Goal: Task Accomplishment & Management: Use online tool/utility

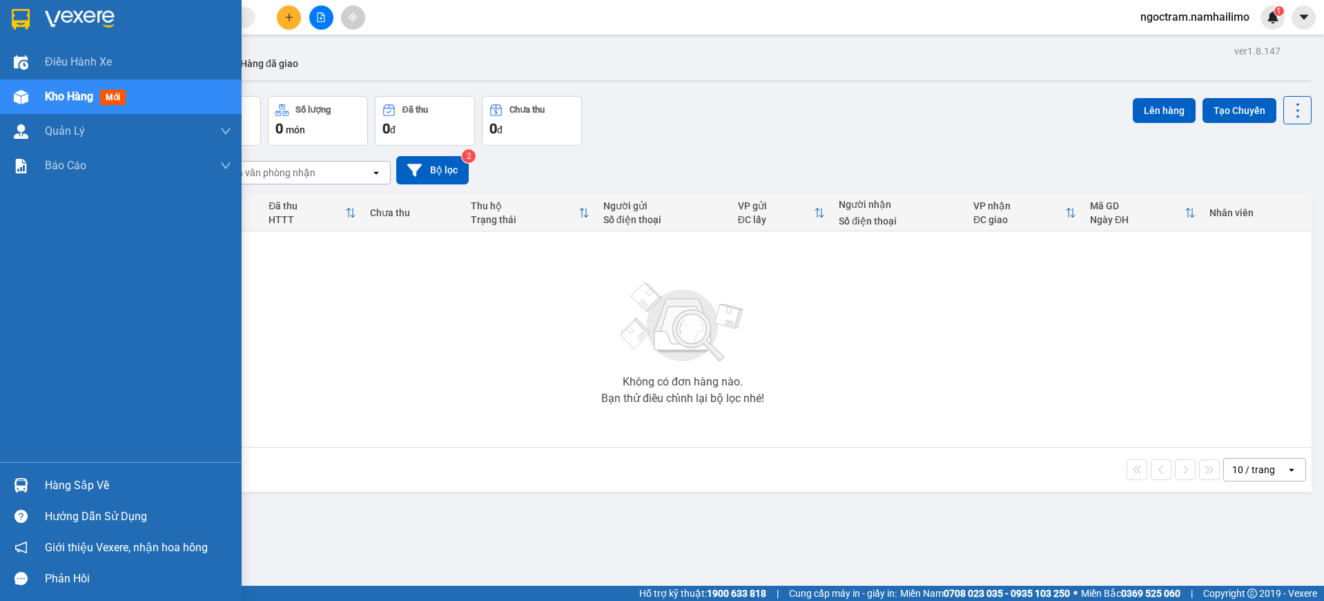
click at [41, 489] on div "Hàng sắp về" at bounding box center [121, 484] width 242 height 31
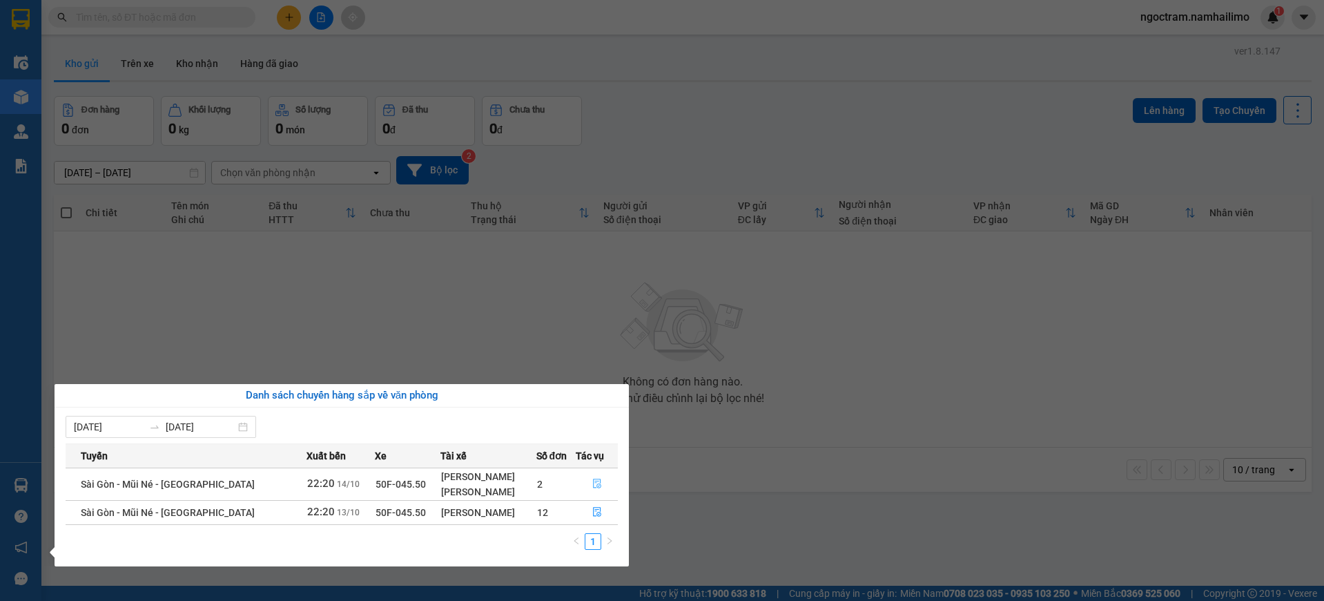
click at [599, 481] on icon "file-done" at bounding box center [597, 483] width 10 height 10
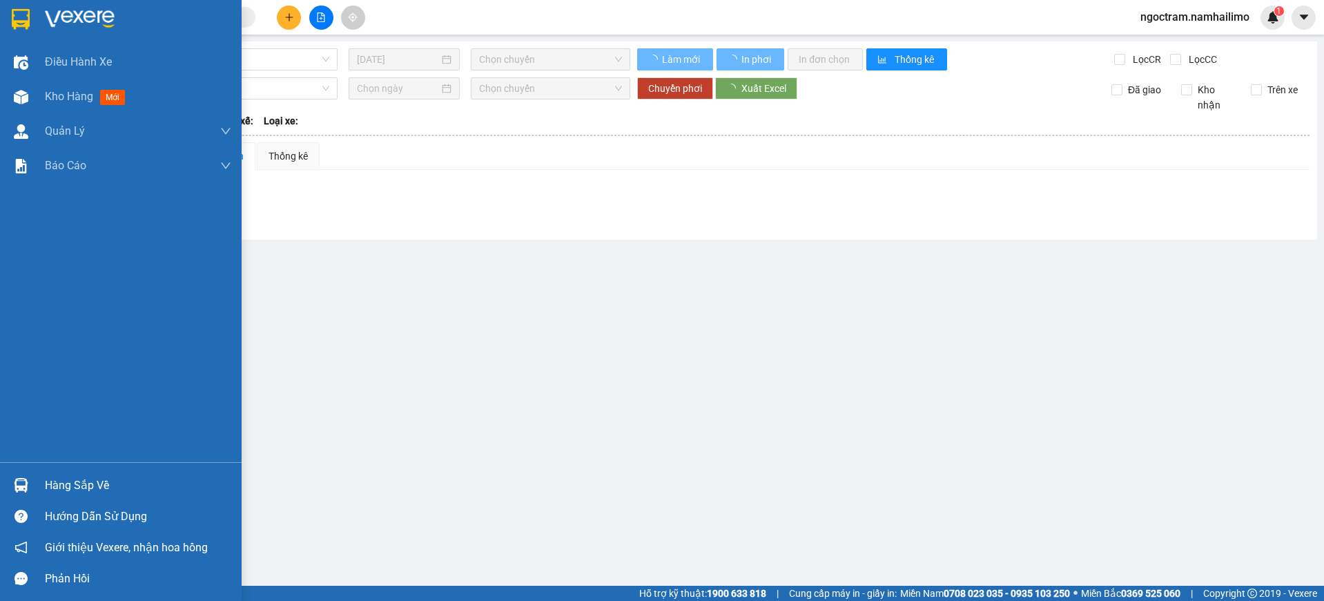
click at [33, 14] on div at bounding box center [121, 22] width 242 height 45
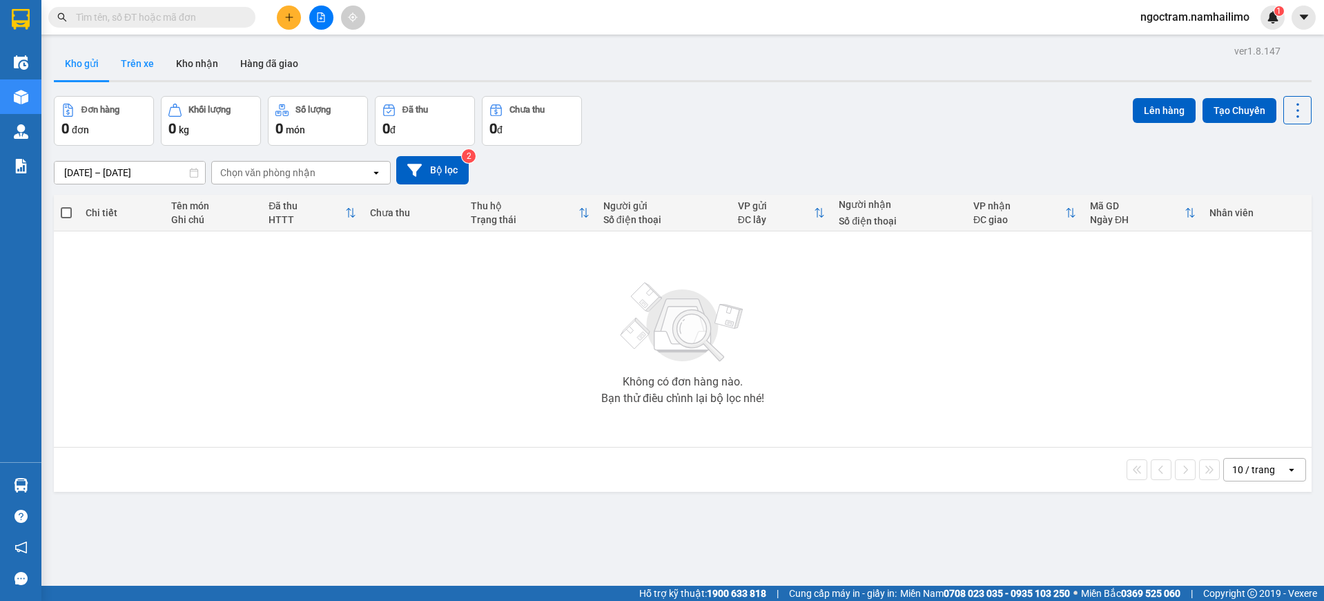
click at [151, 53] on button "Trên xe" at bounding box center [137, 63] width 55 height 33
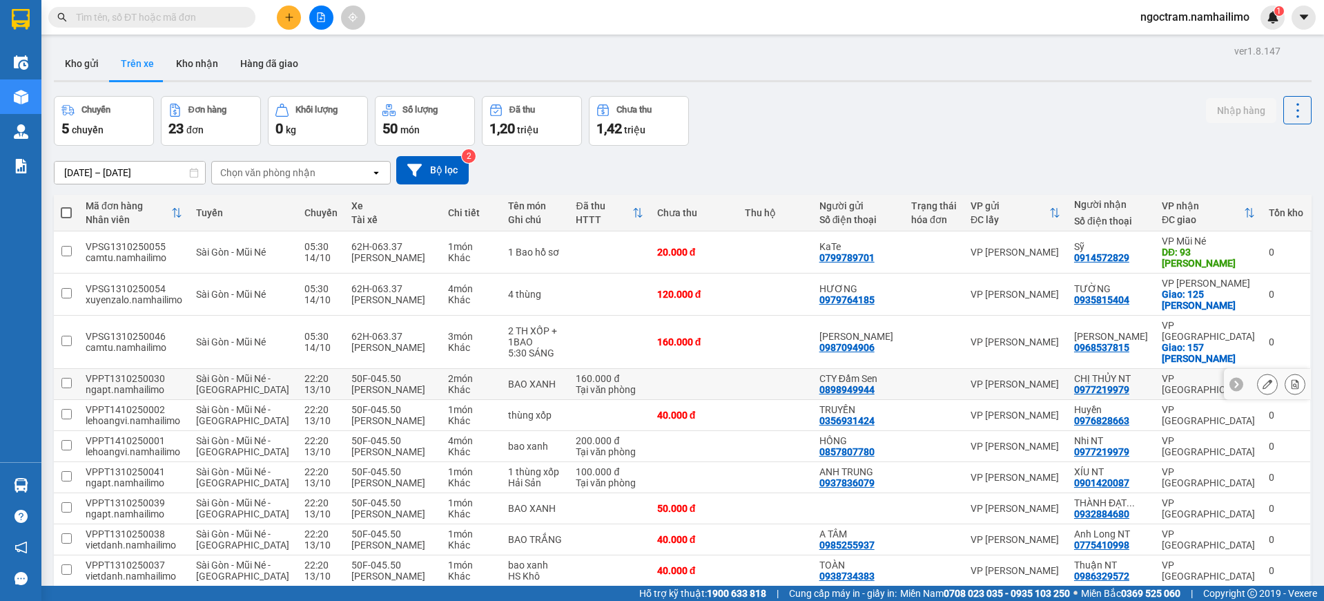
scroll to position [124, 0]
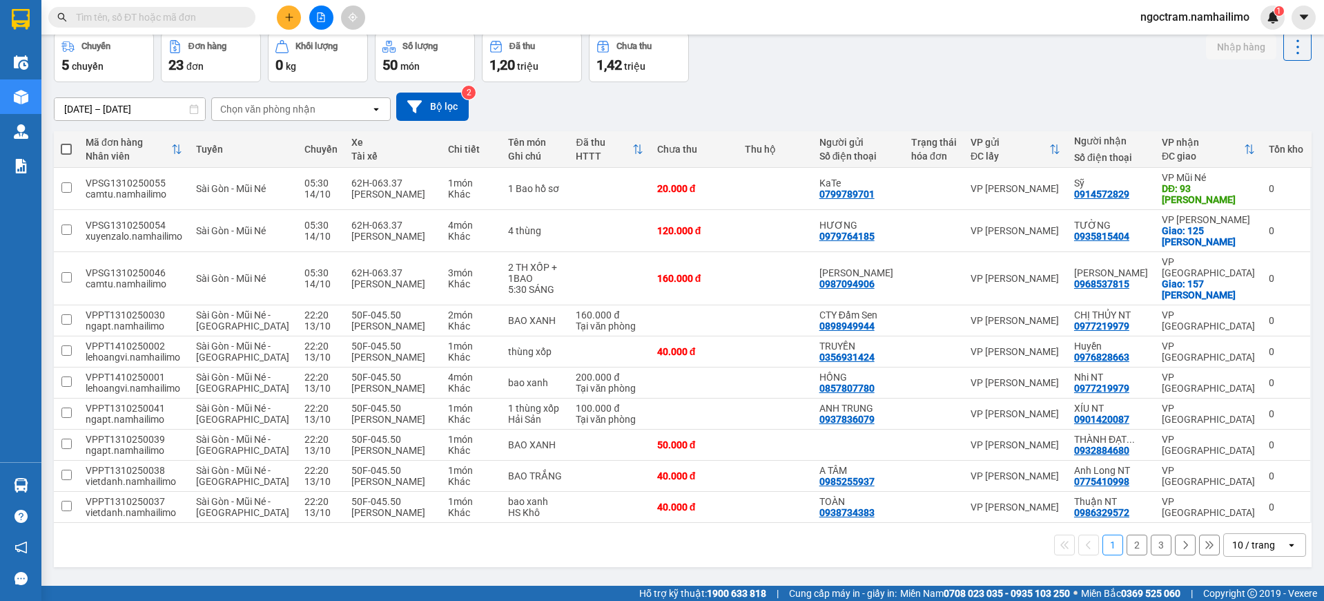
click at [1127, 555] on button "2" at bounding box center [1137, 544] width 21 height 21
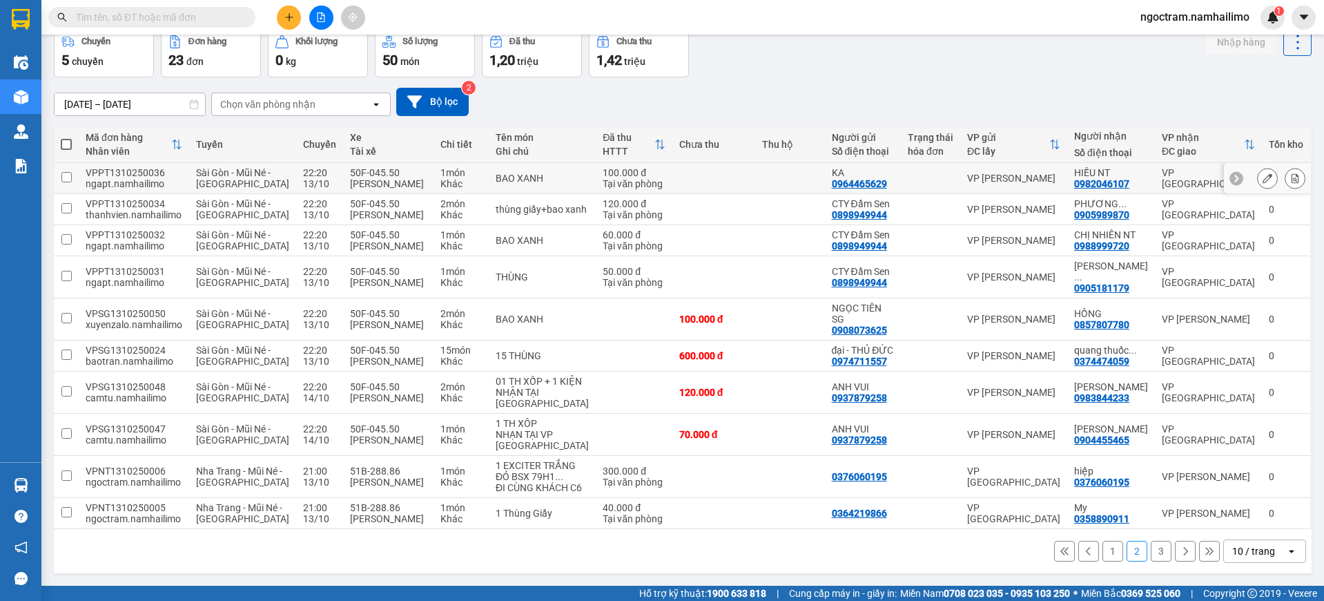
click at [625, 167] on div "100.000 đ" at bounding box center [634, 172] width 62 height 11
checkbox input "true"
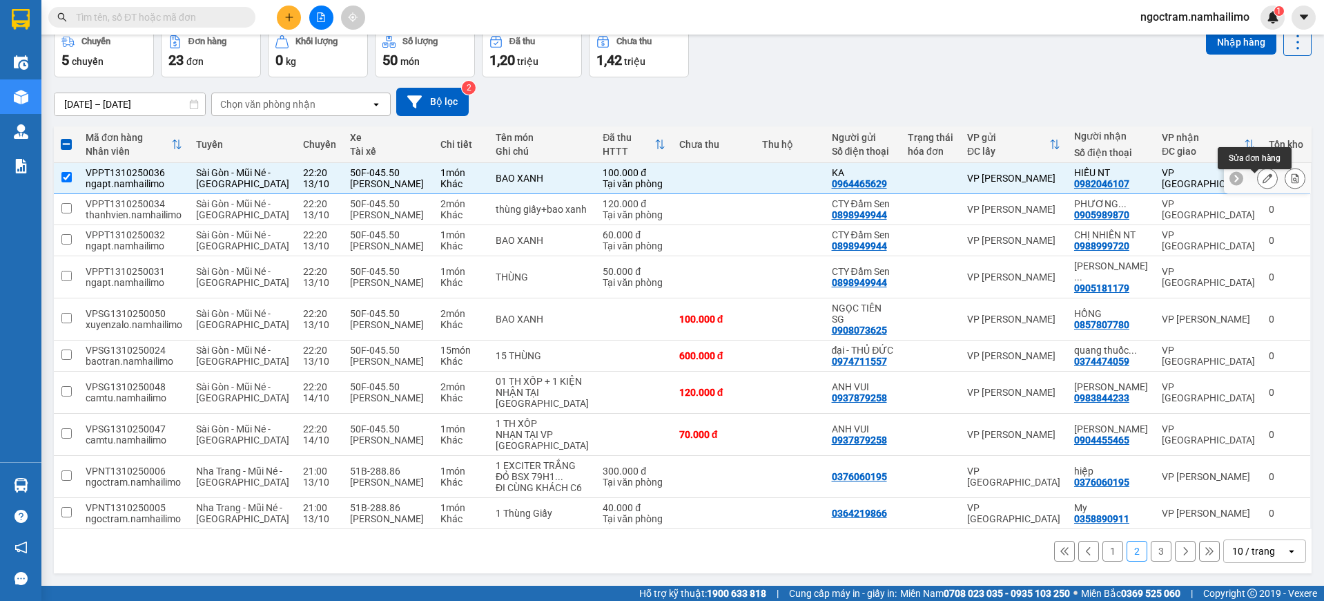
click at [1263, 173] on icon at bounding box center [1268, 178] width 10 height 10
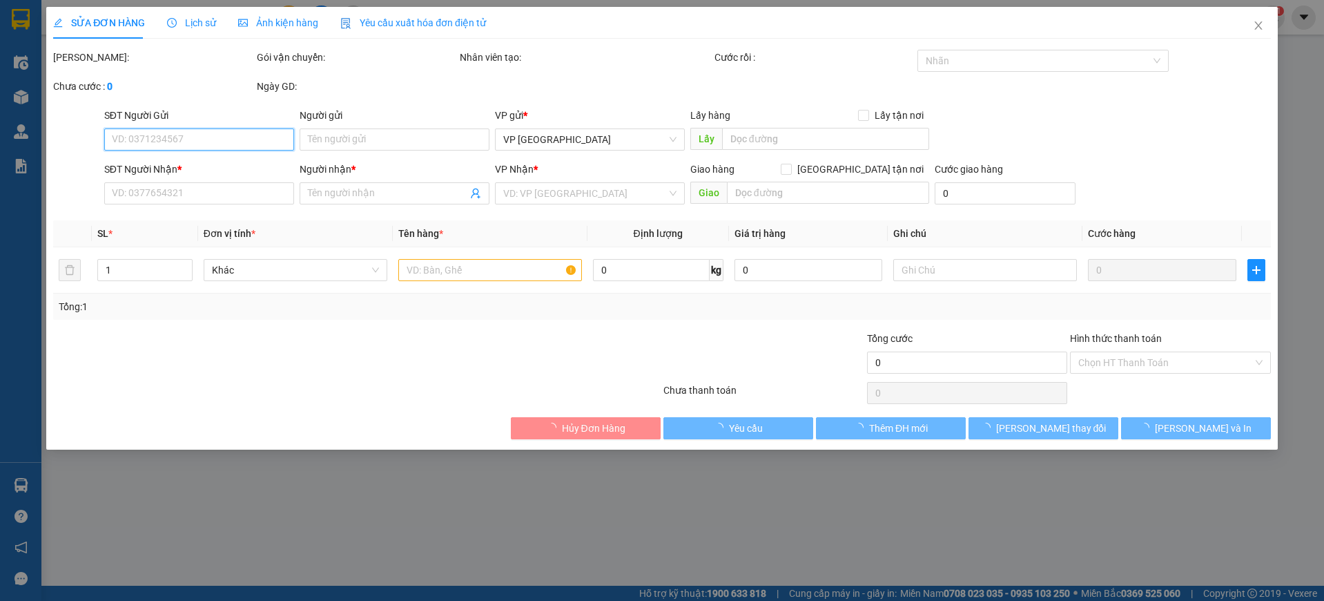
type input "0964465629"
type input "KA"
type input "0982046107"
type input "HIẾU NT"
type input "100.000"
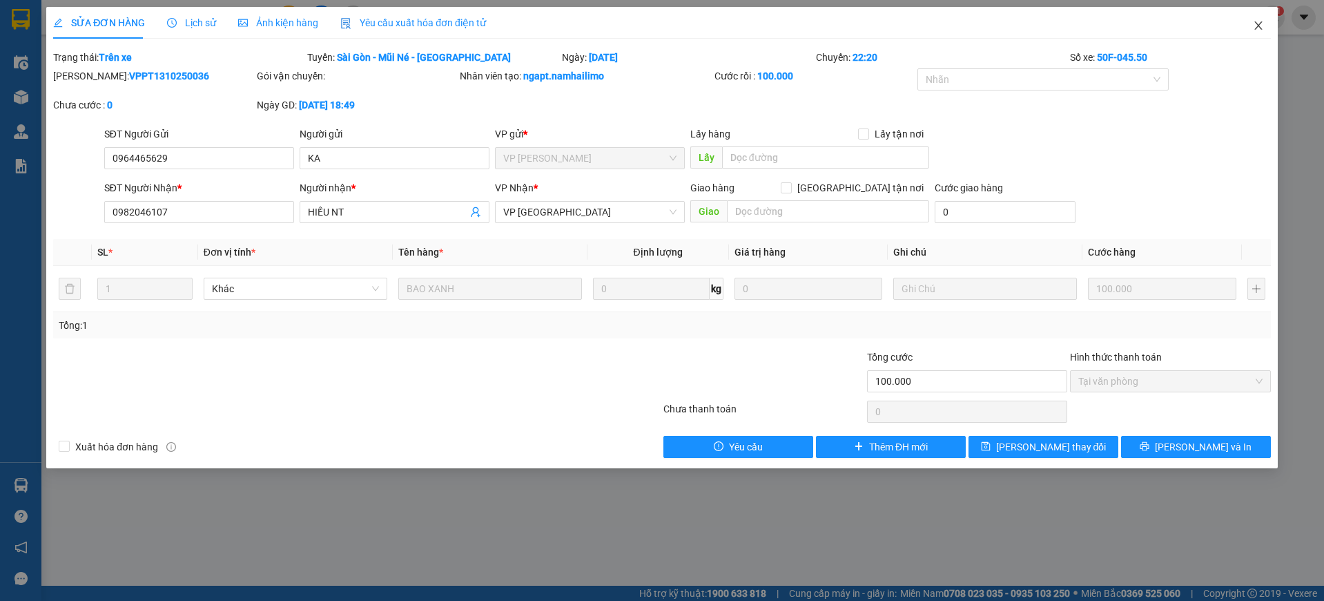
click at [1251, 21] on span "Close" at bounding box center [1258, 26] width 39 height 39
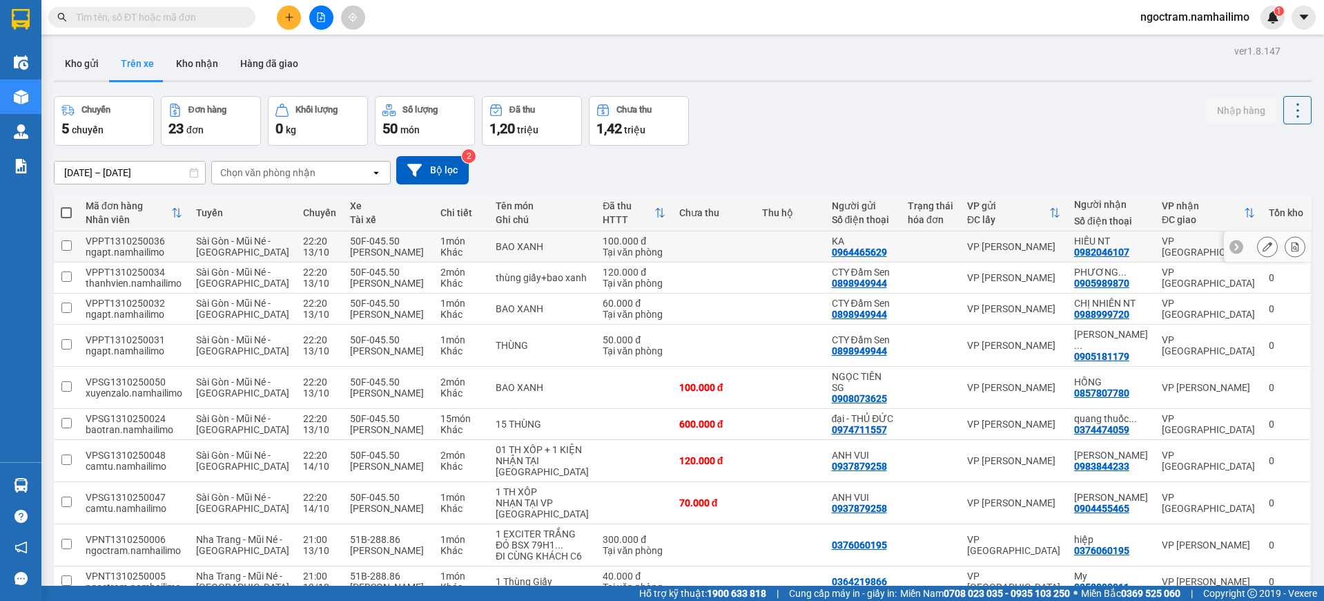
click at [1113, 254] on div "0982046107" at bounding box center [1101, 251] width 55 height 11
click at [66, 251] on input "checkbox" at bounding box center [66, 245] width 10 height 10
checkbox input "true"
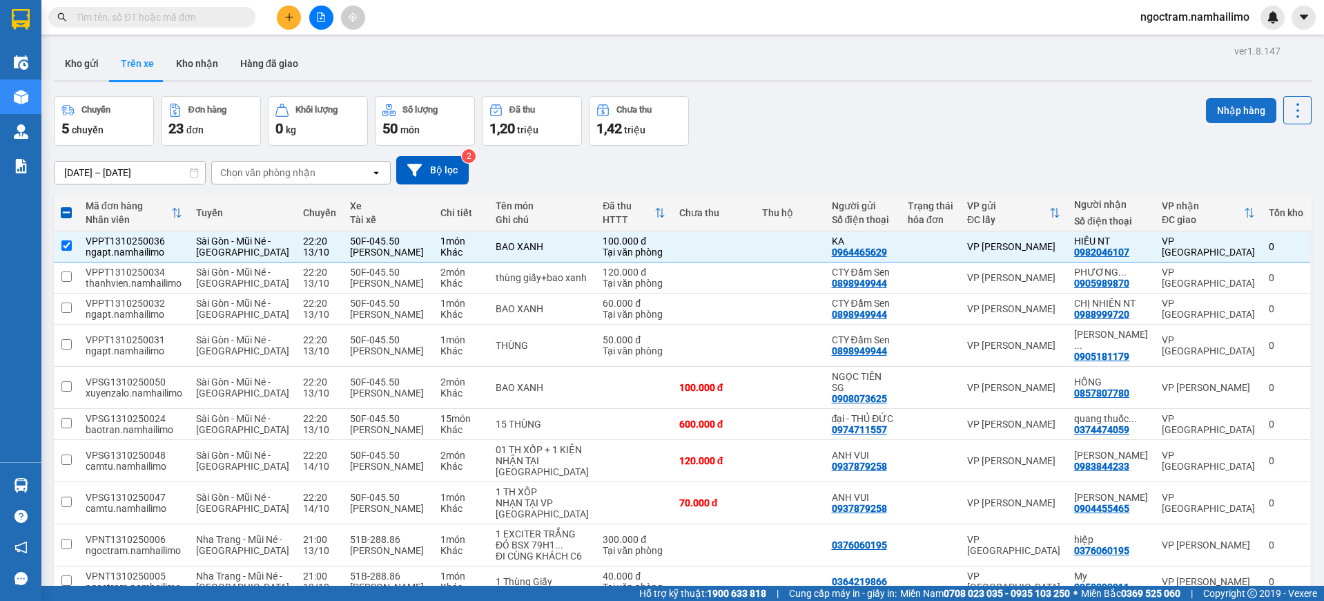
click at [1241, 106] on button "Nhập hàng" at bounding box center [1241, 110] width 70 height 25
click at [200, 62] on button "Kho nhận" at bounding box center [197, 63] width 64 height 33
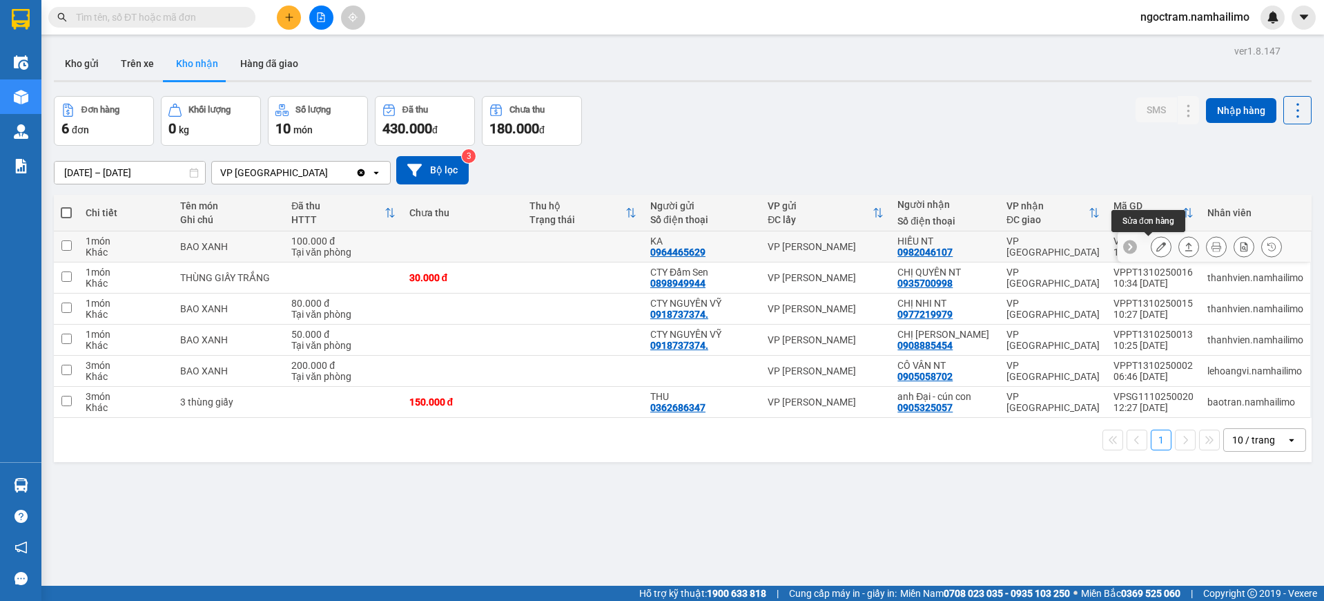
click at [1154, 246] on button at bounding box center [1161, 247] width 19 height 24
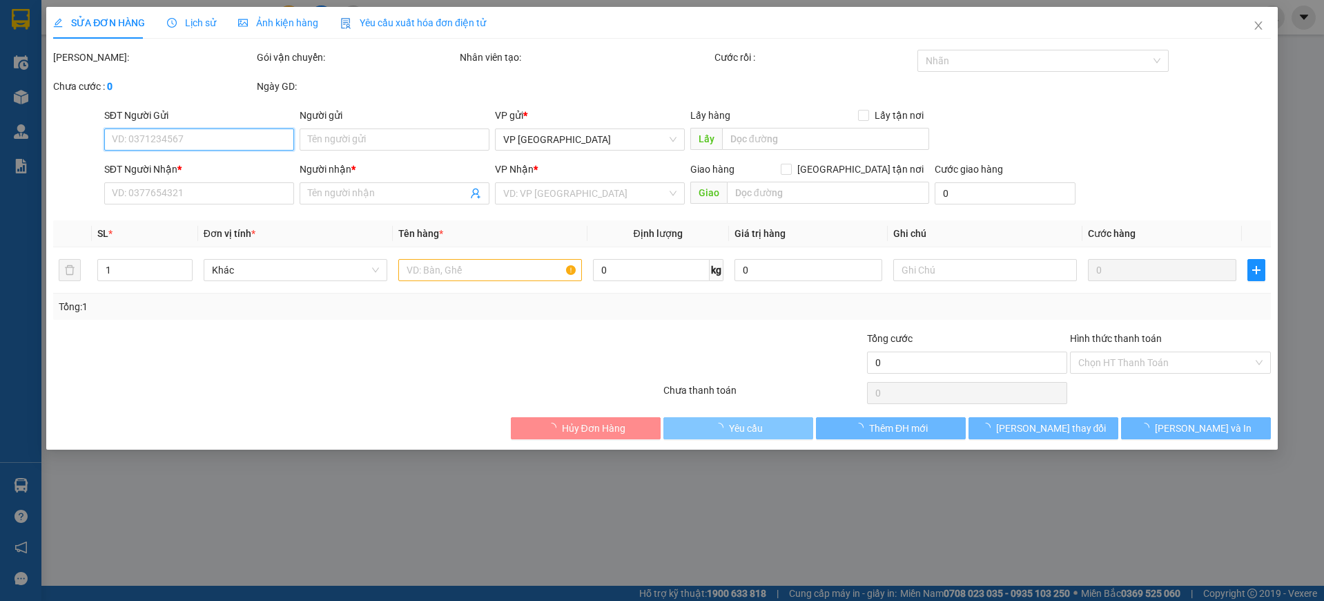
type input "0964465629"
type input "KA"
type input "0982046107"
type input "HIẾU NT"
type input "100.000"
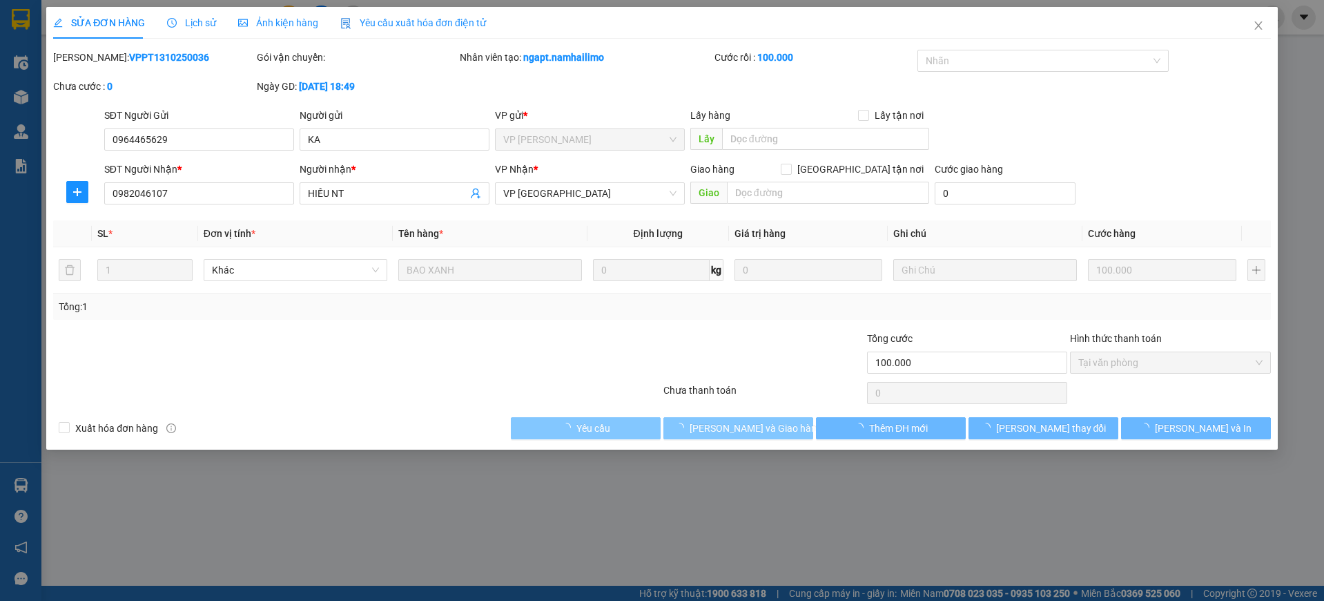
click at [752, 429] on span "[PERSON_NAME] và Giao hàng" at bounding box center [756, 427] width 133 height 15
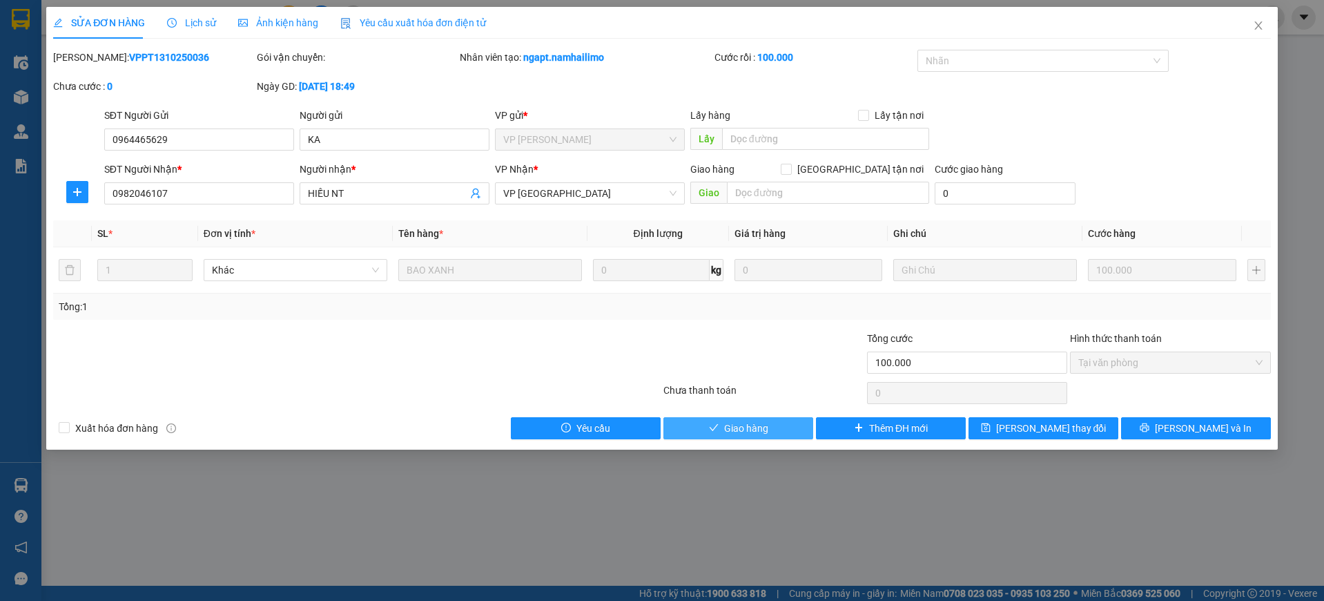
click at [775, 436] on button "Giao hàng" at bounding box center [738, 428] width 150 height 22
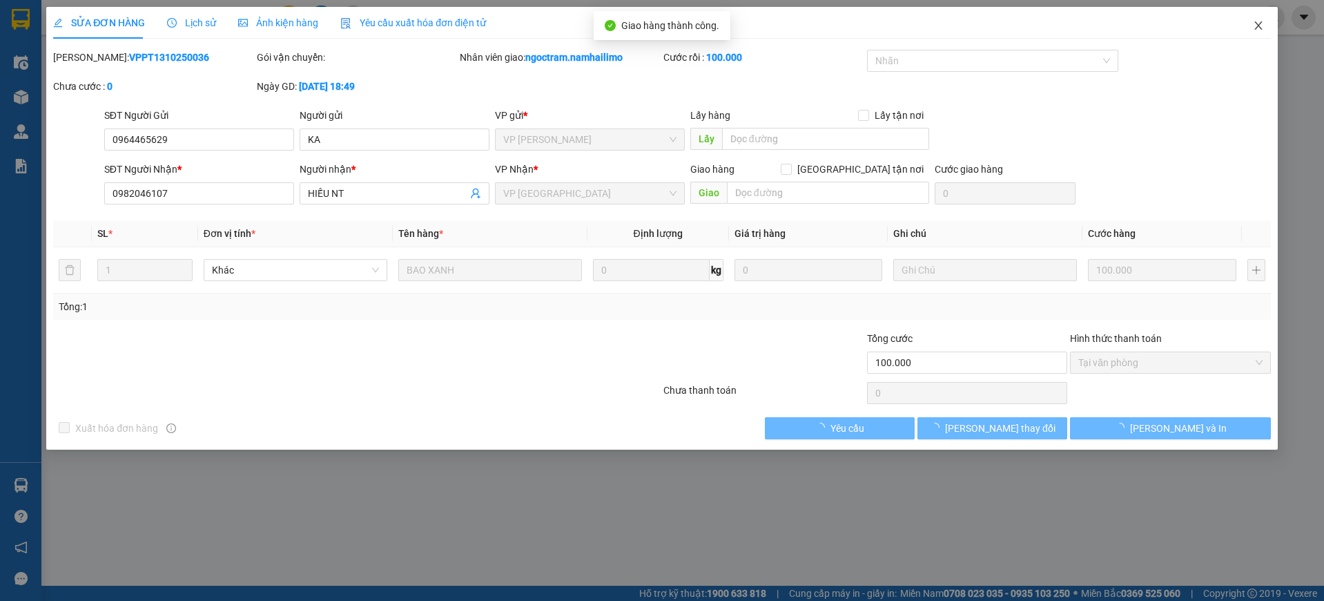
click at [1259, 21] on icon "close" at bounding box center [1258, 25] width 11 height 11
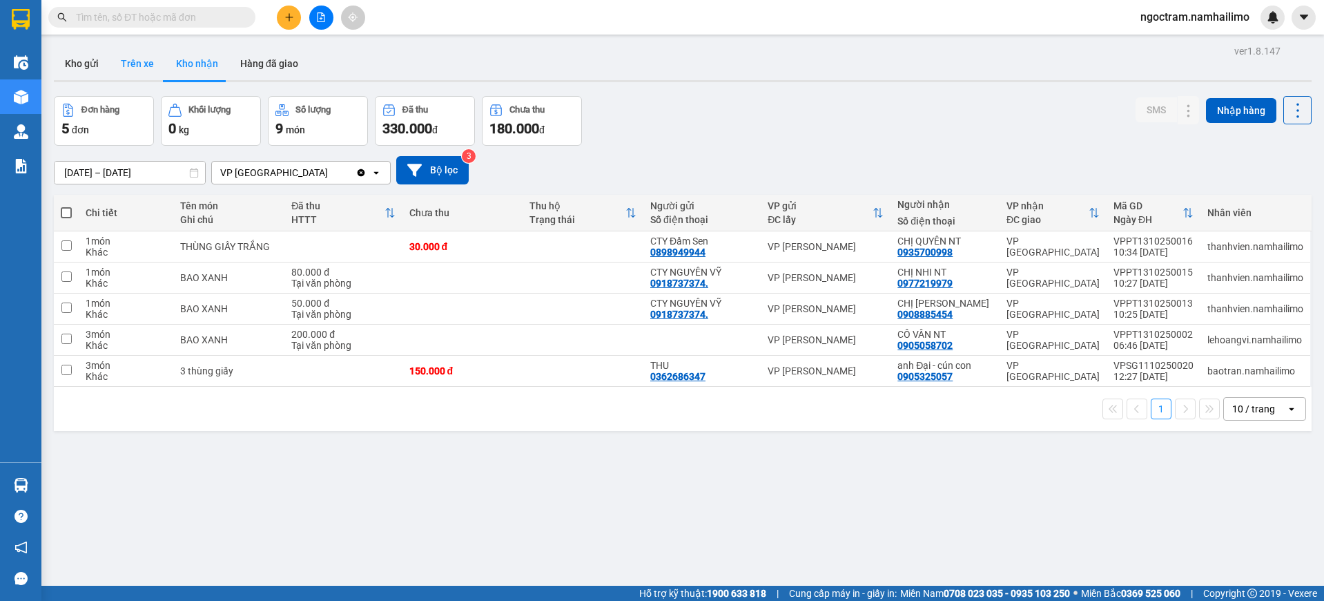
click at [138, 66] on button "Trên xe" at bounding box center [137, 63] width 55 height 33
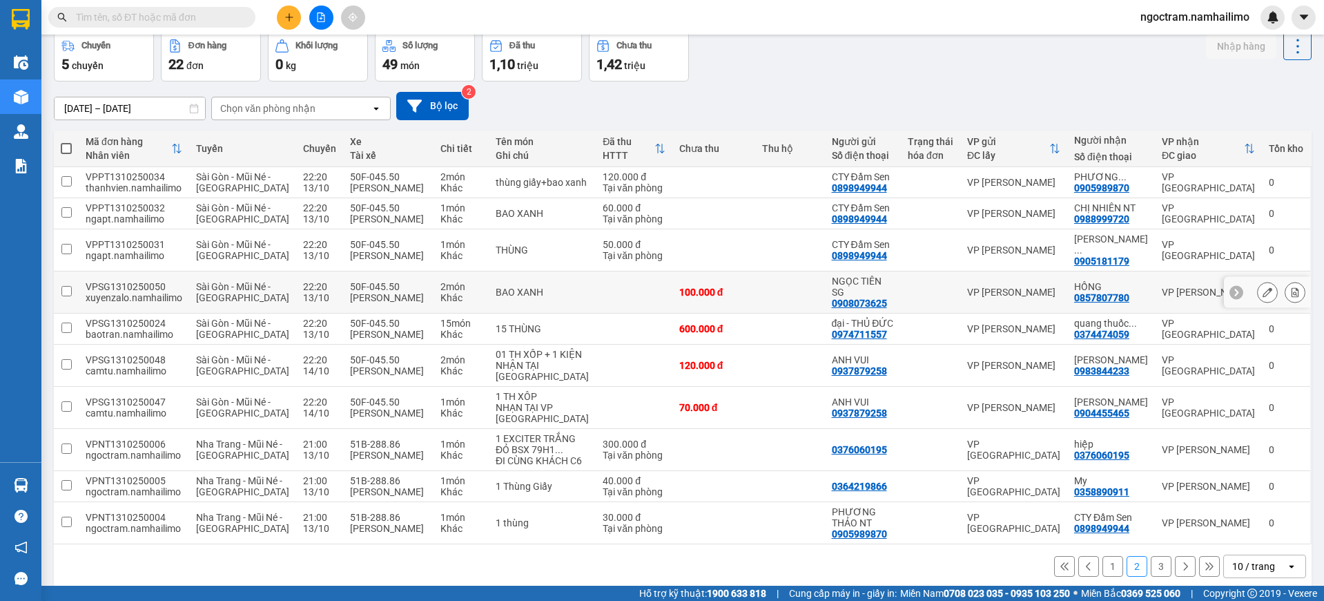
scroll to position [157, 0]
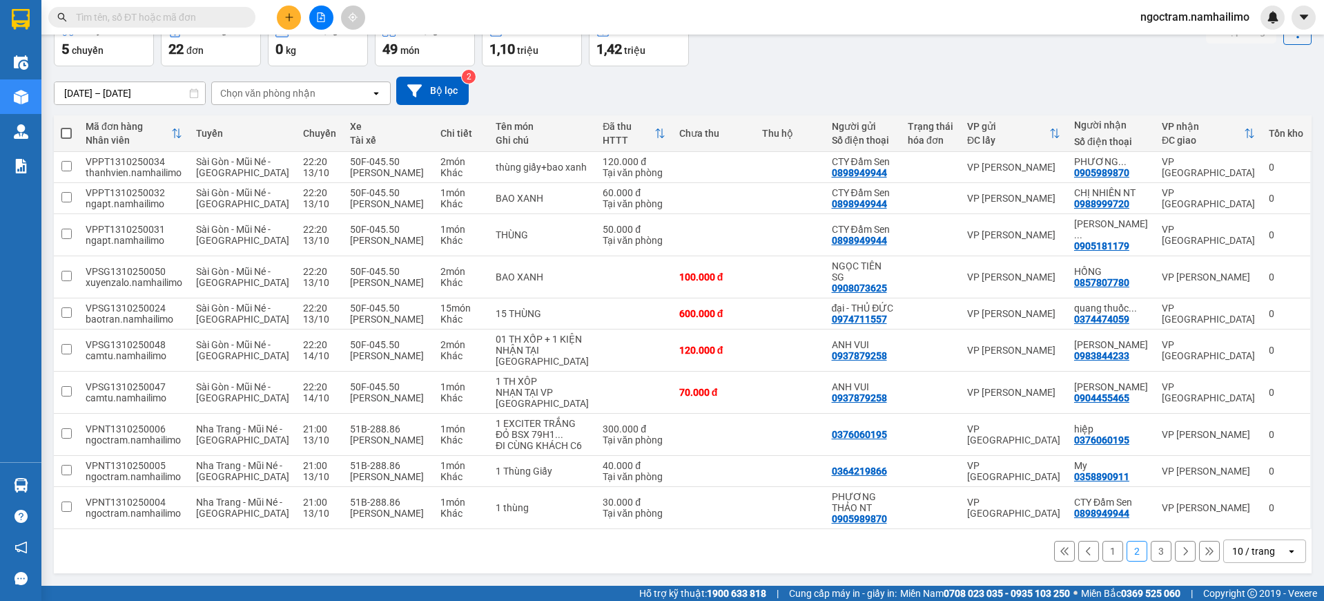
click at [1103, 554] on button "1" at bounding box center [1113, 551] width 21 height 21
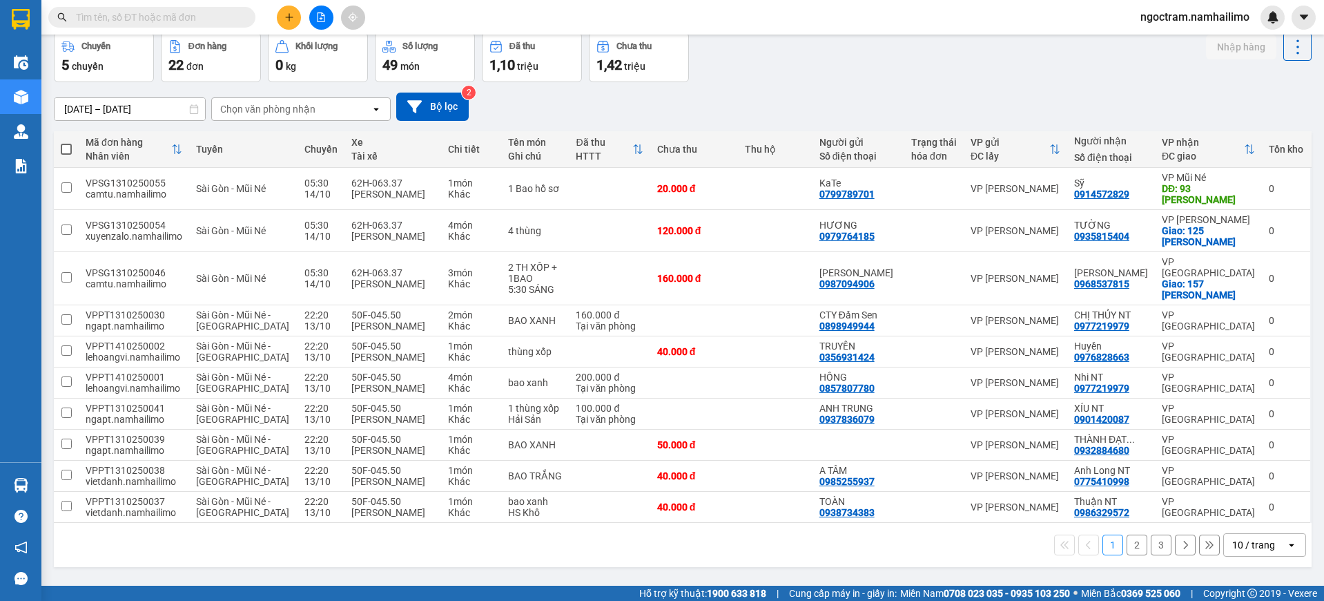
scroll to position [124, 0]
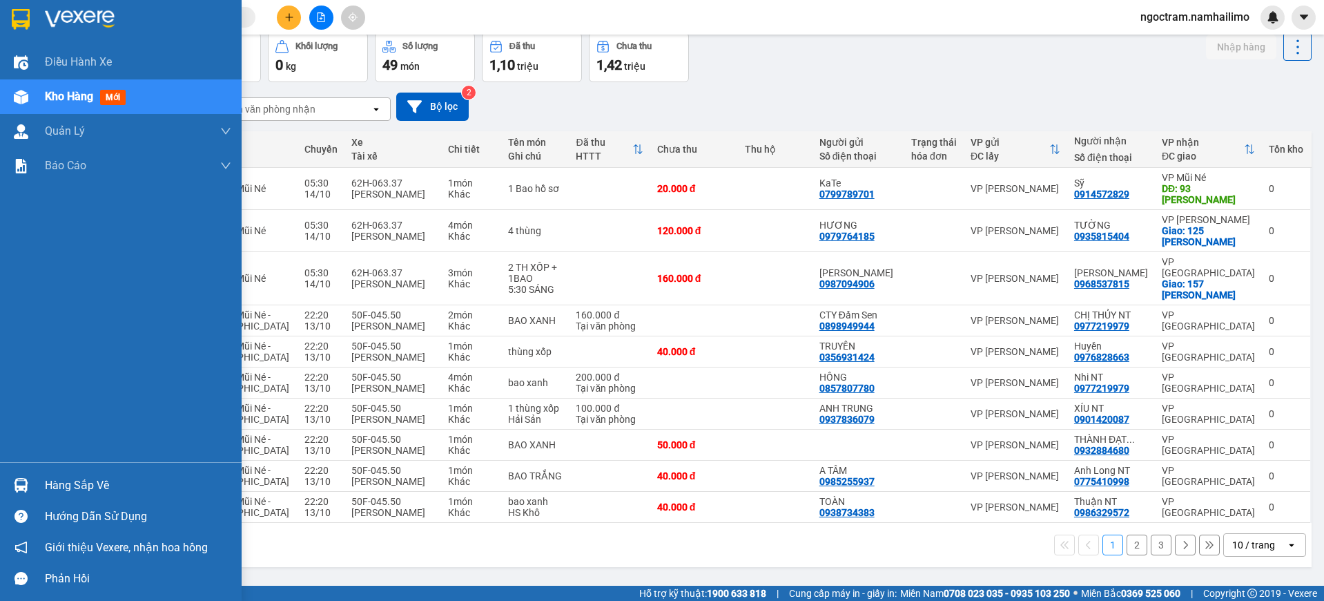
click at [54, 476] on div "Hàng sắp về" at bounding box center [138, 485] width 186 height 21
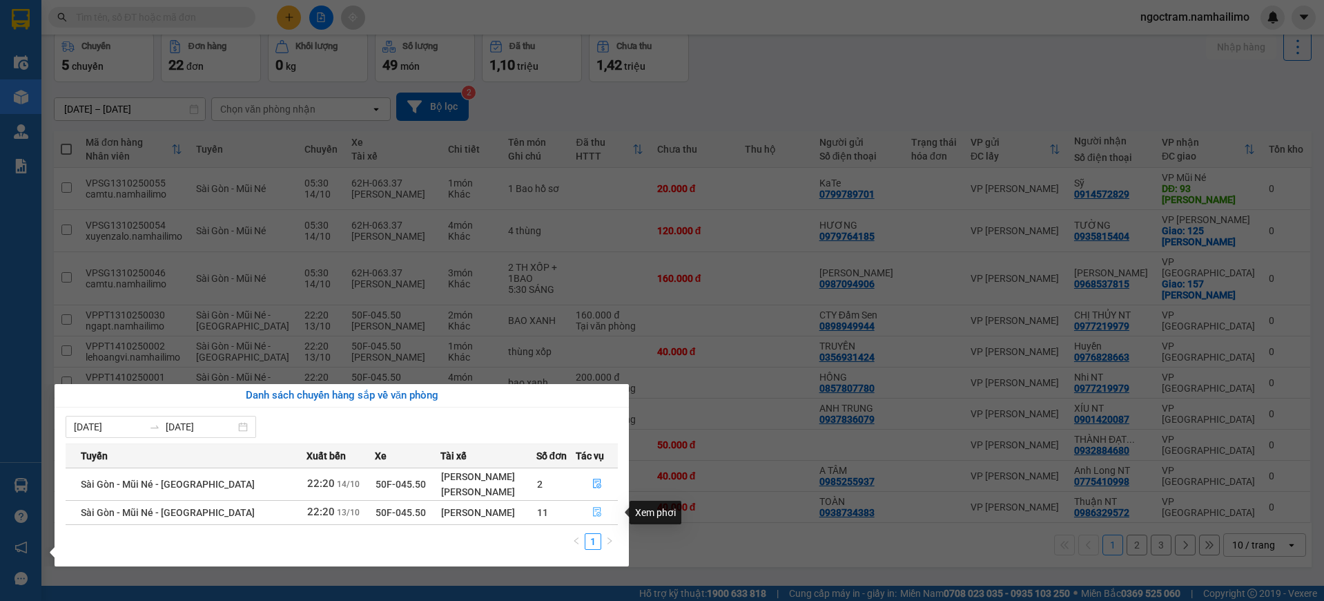
click at [595, 506] on button "button" at bounding box center [596, 512] width 41 height 22
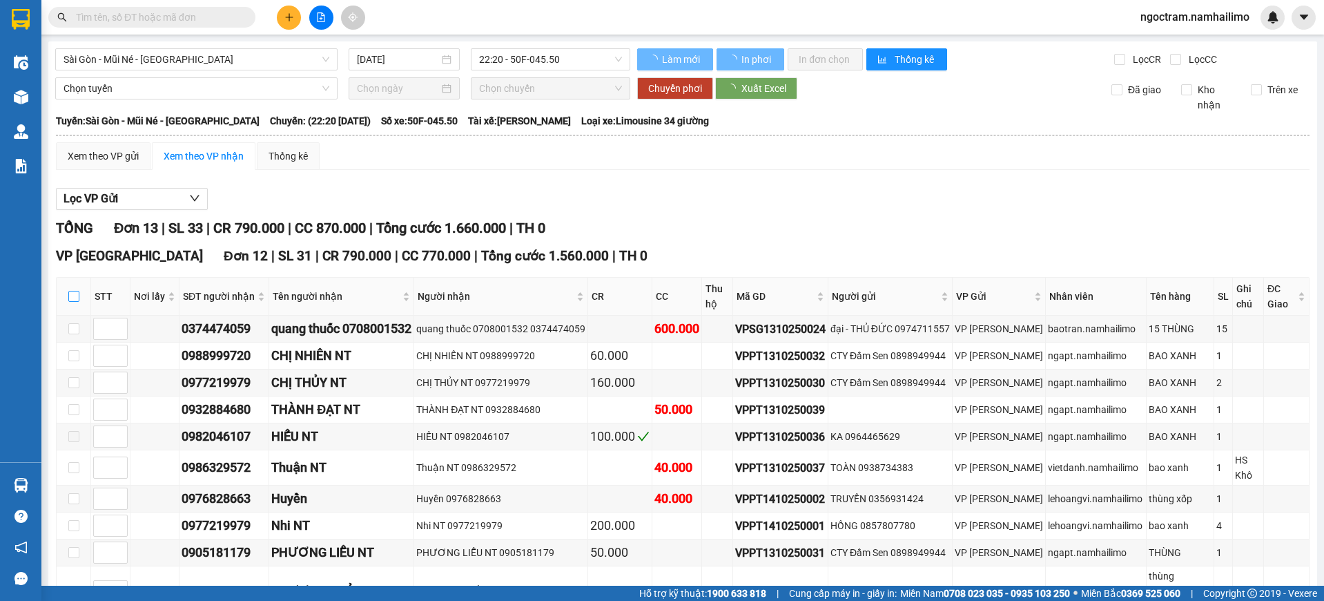
click at [72, 303] on label at bounding box center [73, 296] width 11 height 15
click at [72, 302] on input "checkbox" at bounding box center [73, 296] width 11 height 11
checkbox input "true"
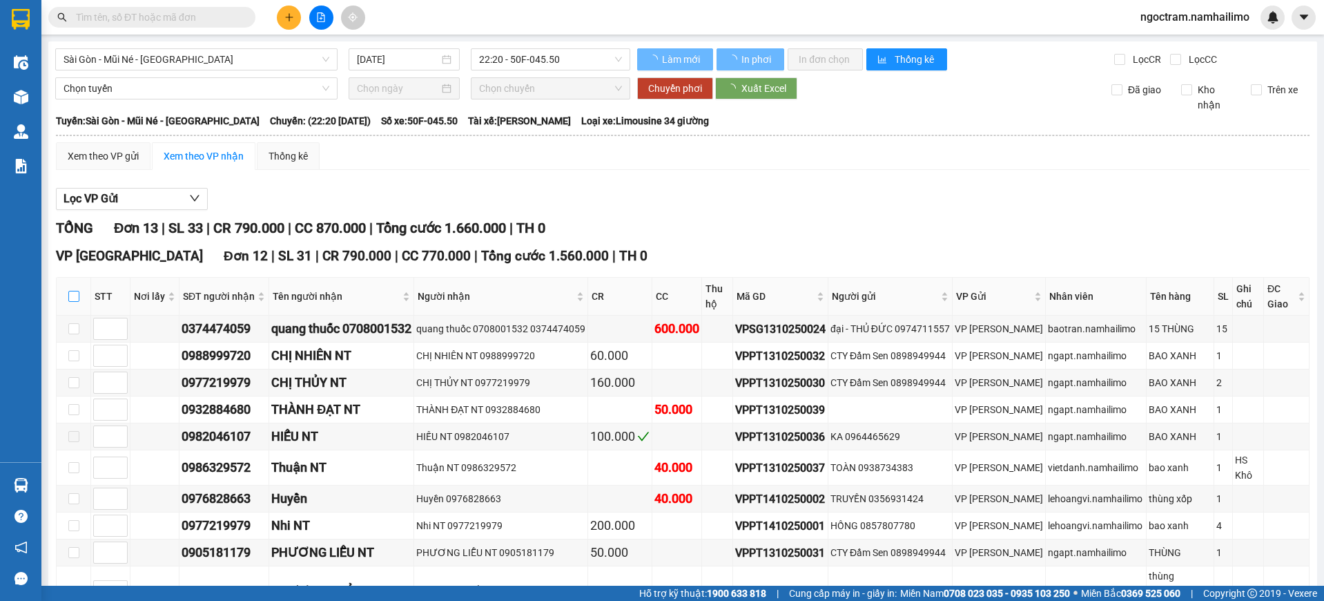
checkbox input "true"
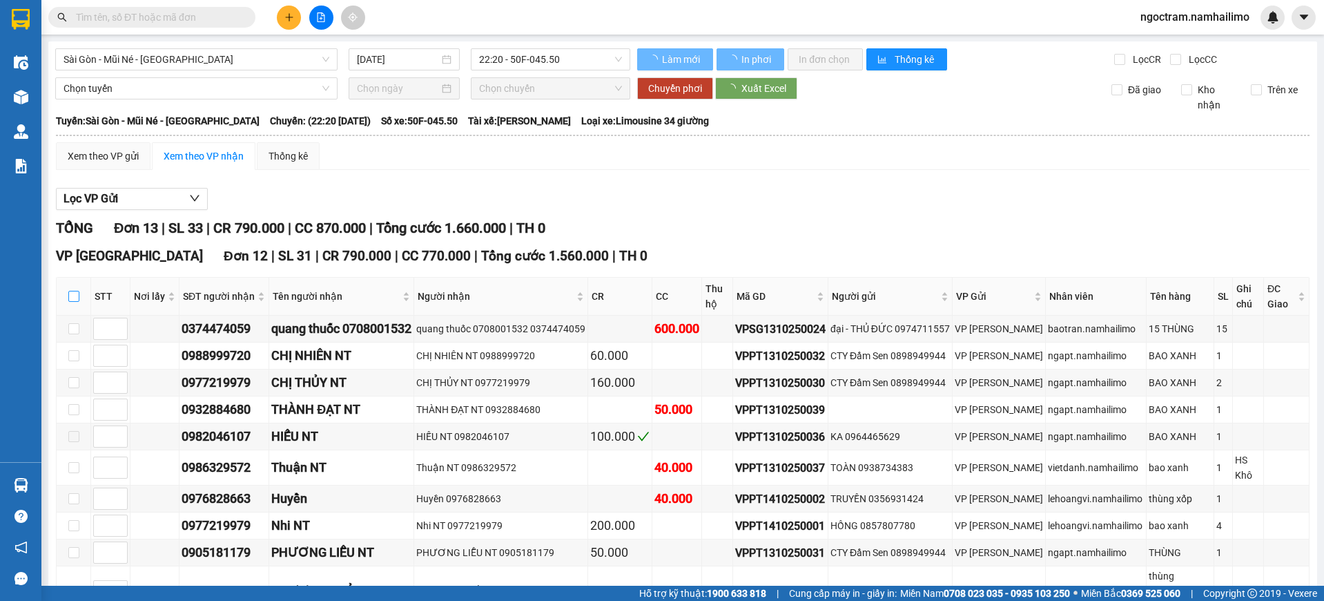
checkbox input "true"
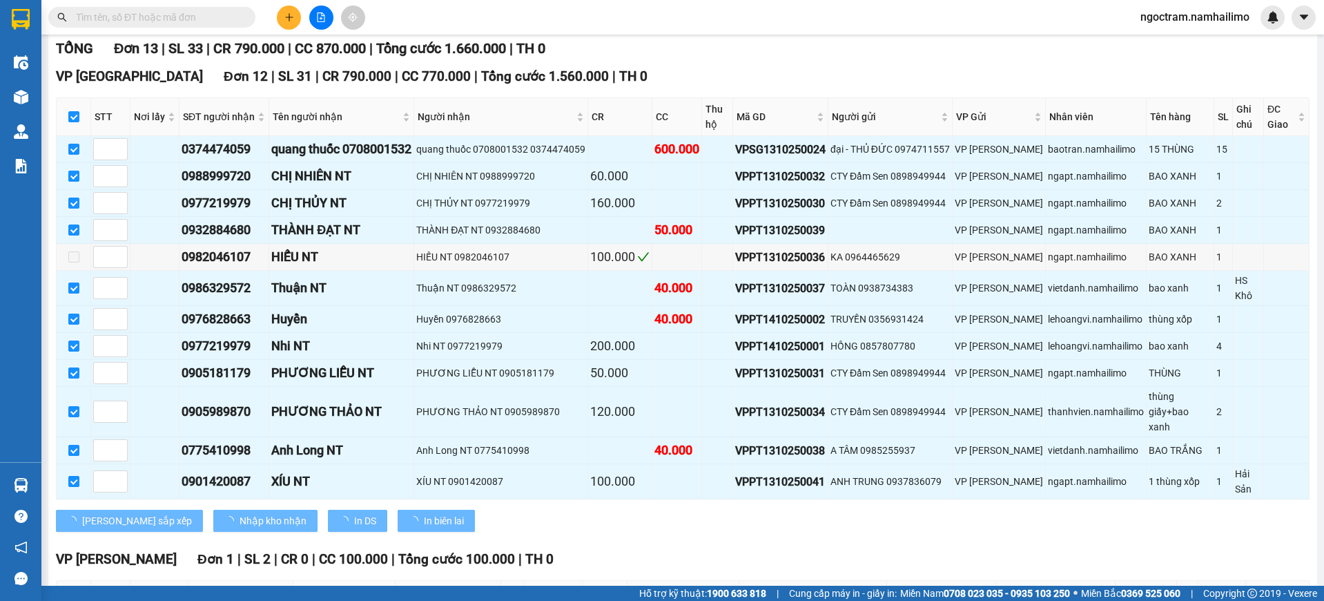
scroll to position [280, 0]
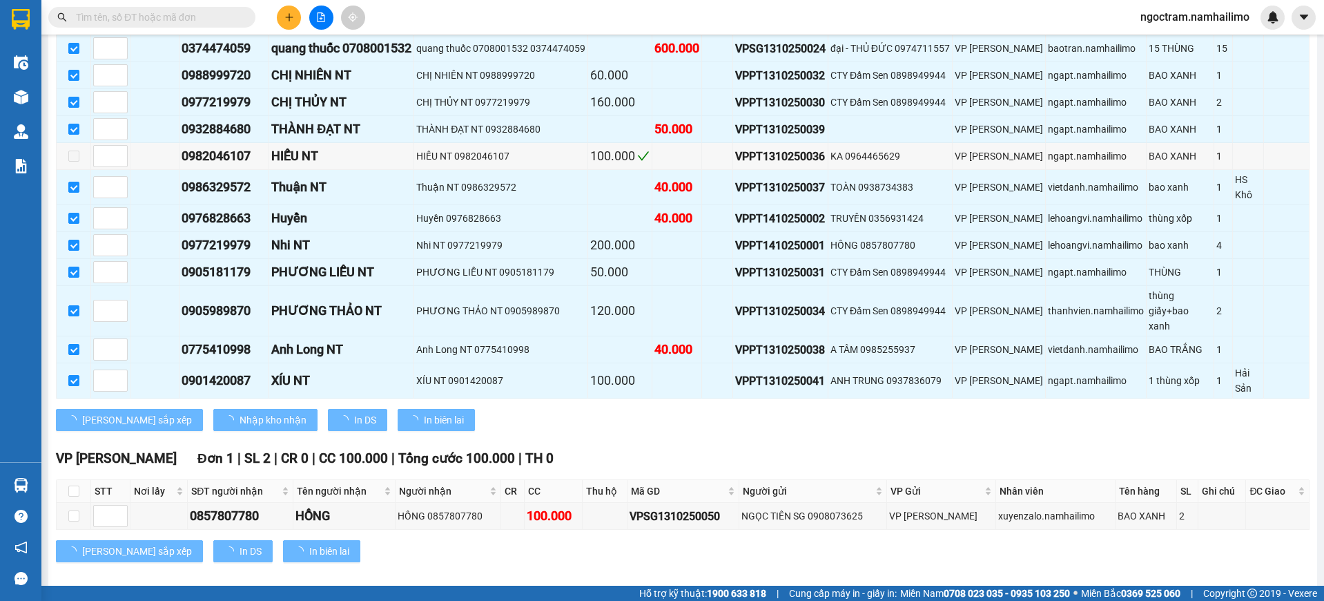
type input "[DATE]"
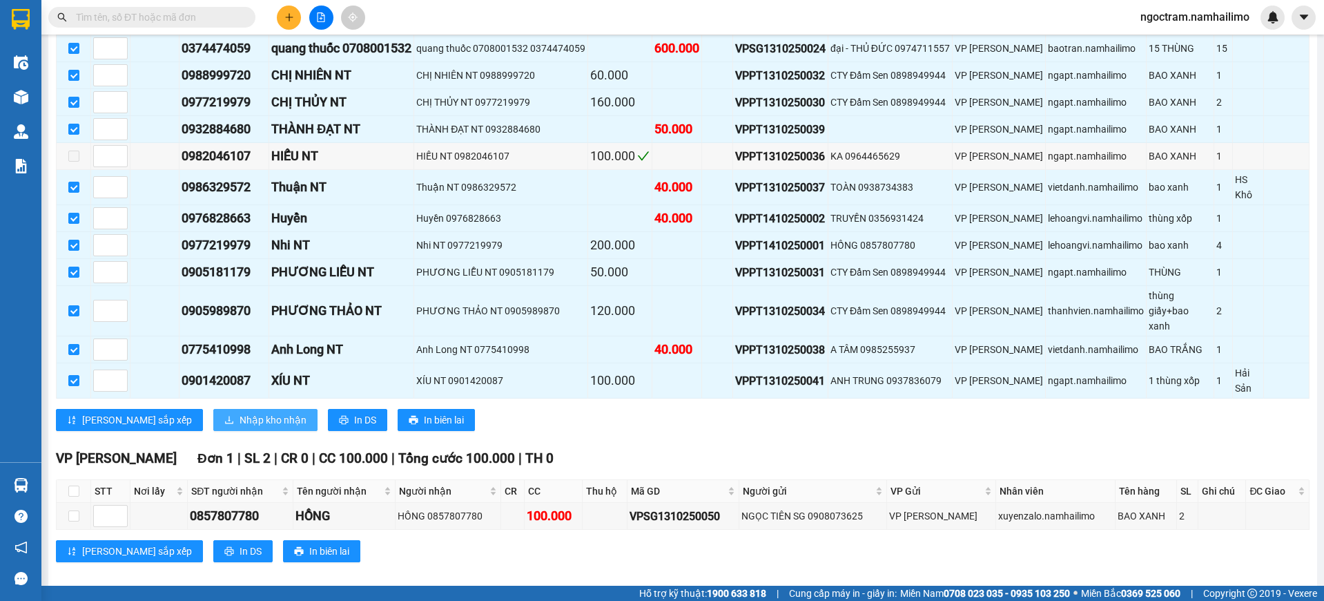
click at [240, 412] on span "Nhập kho nhận" at bounding box center [273, 419] width 67 height 15
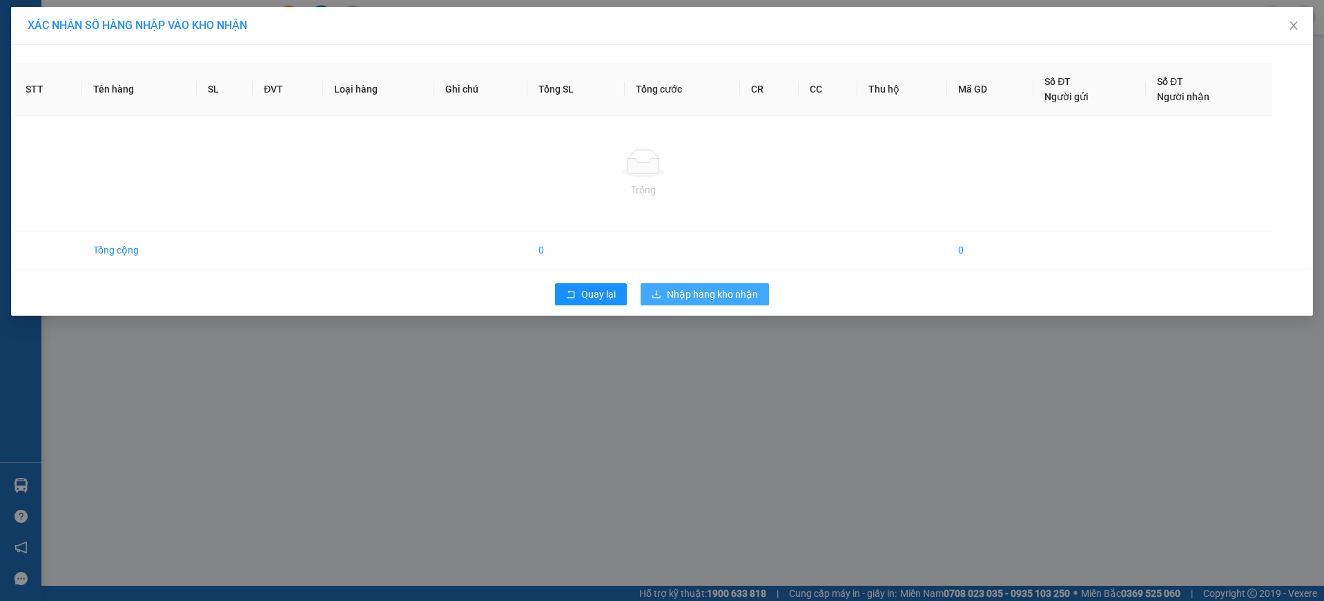
click at [696, 302] on div "STT Tên hàng SL ĐVT Loại hàng Ghi chú Tổng SL Tổng cước CR CC Thu hộ Mã GD Số Đ…" at bounding box center [662, 180] width 1302 height 271
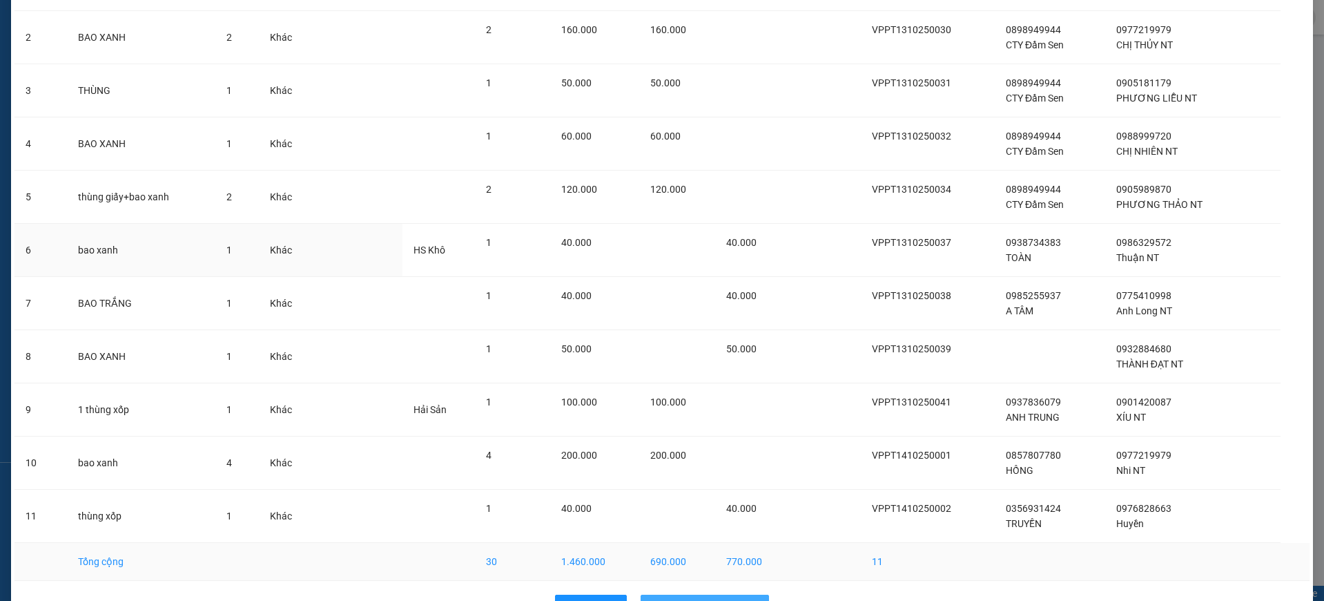
scroll to position [201, 0]
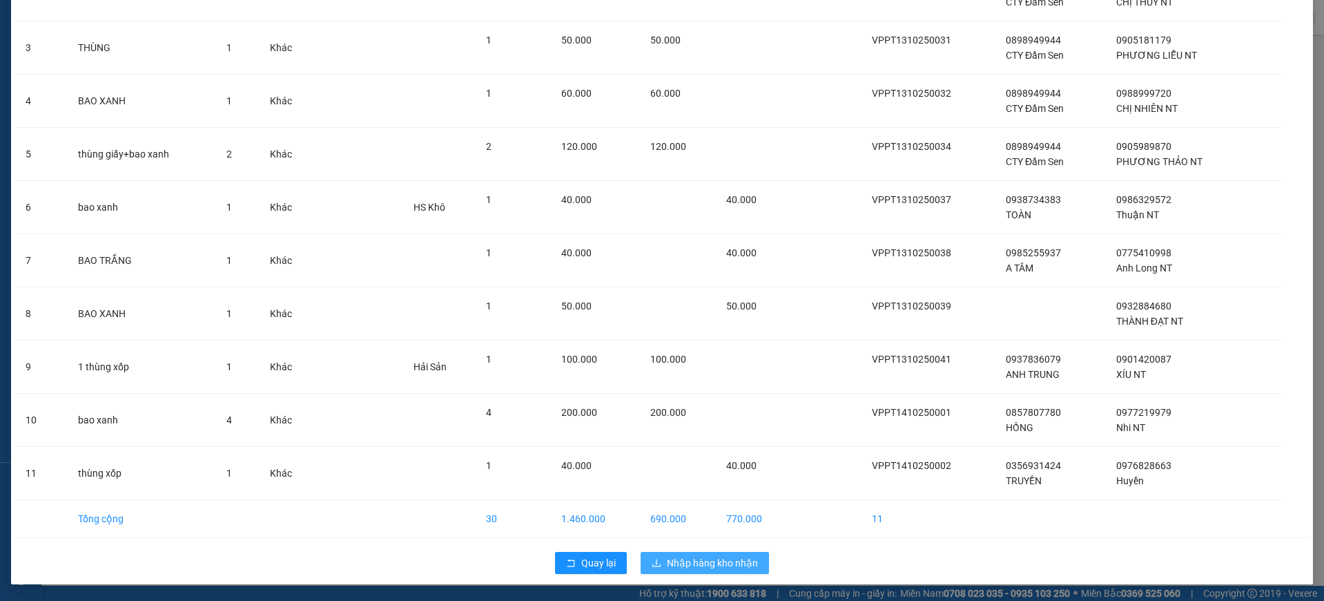
click at [695, 563] on span "Nhập hàng kho nhận" at bounding box center [712, 562] width 91 height 15
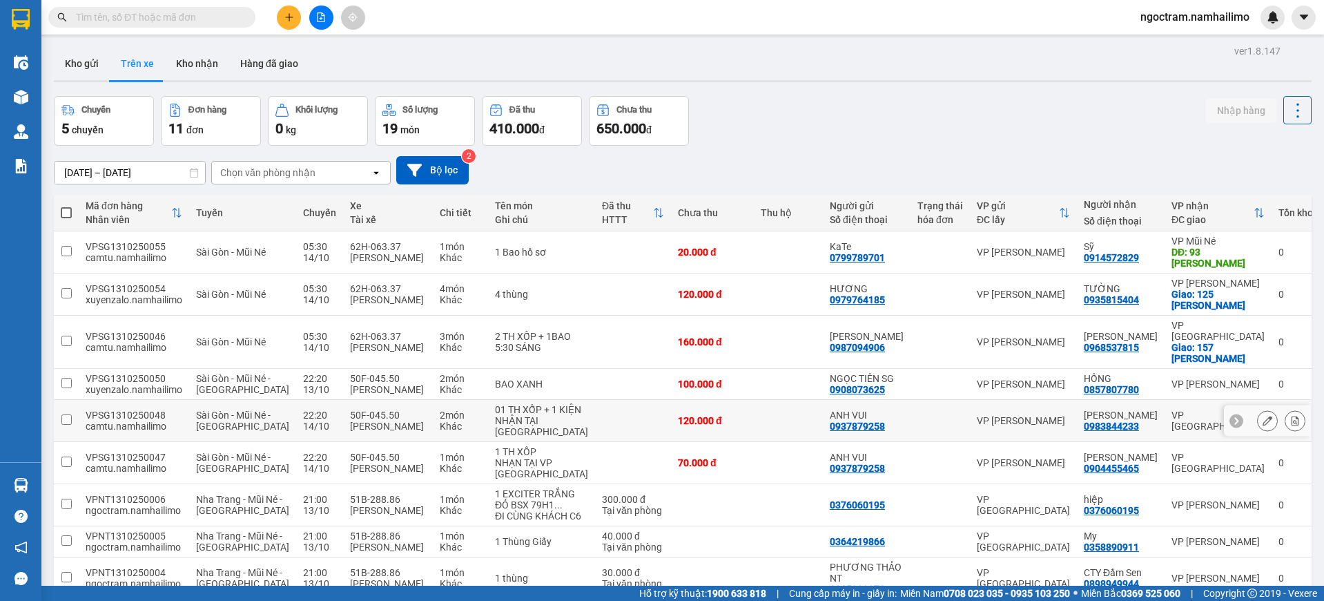
click at [886, 418] on div "ANH VUI" at bounding box center [867, 414] width 74 height 11
checkbox input "true"
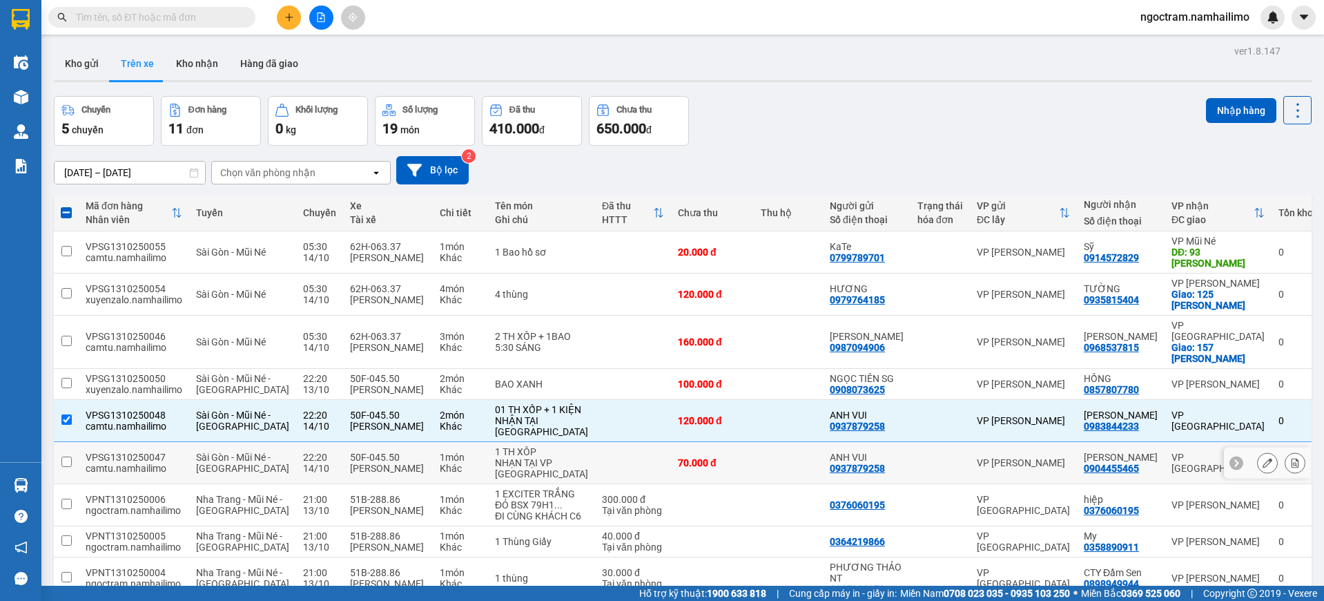
click at [911, 473] on td at bounding box center [940, 463] width 59 height 42
checkbox input "true"
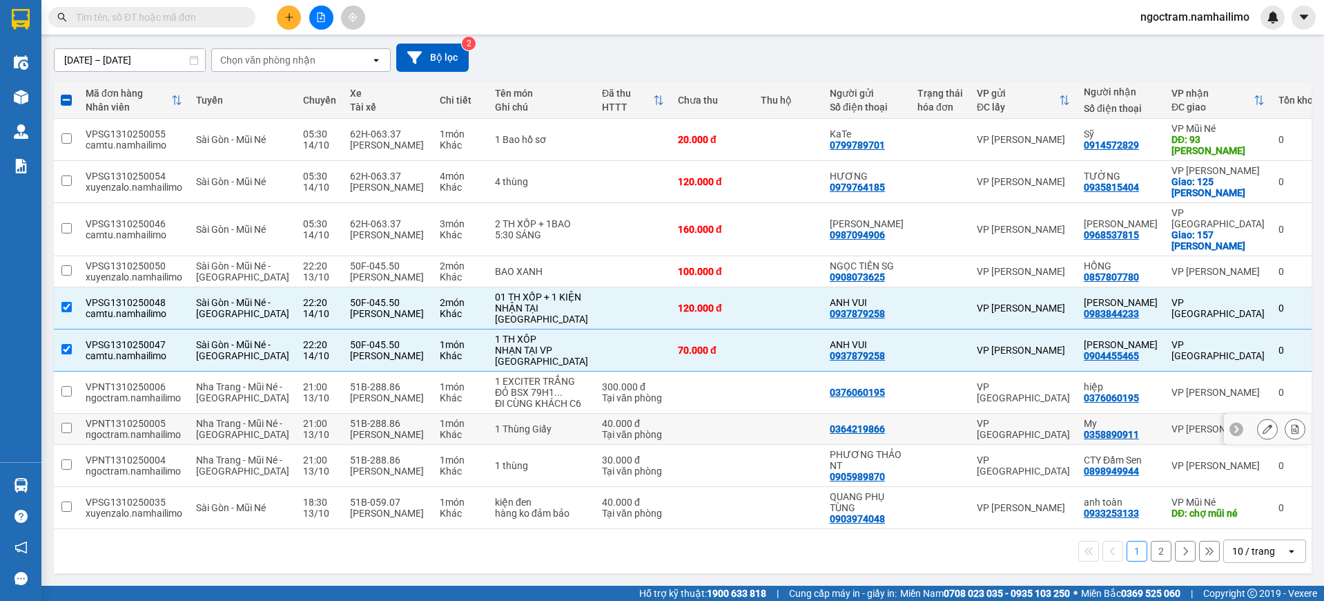
scroll to position [157, 0]
click at [1152, 543] on button "2" at bounding box center [1161, 551] width 21 height 21
checkbox input "false"
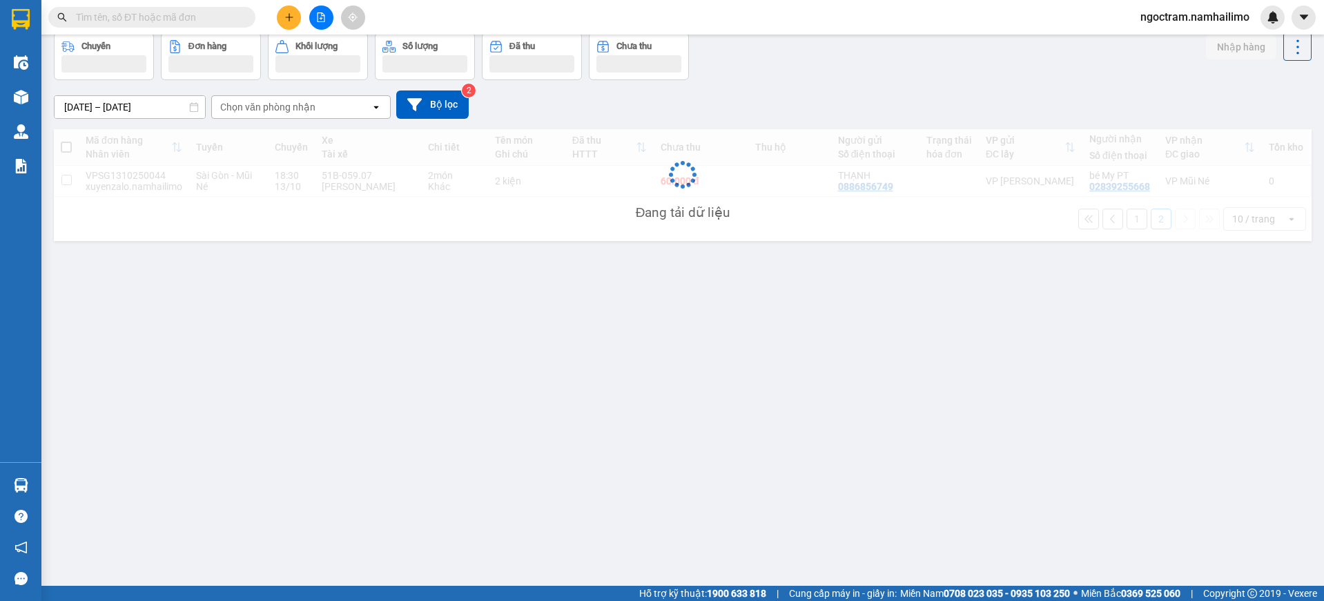
scroll to position [64, 0]
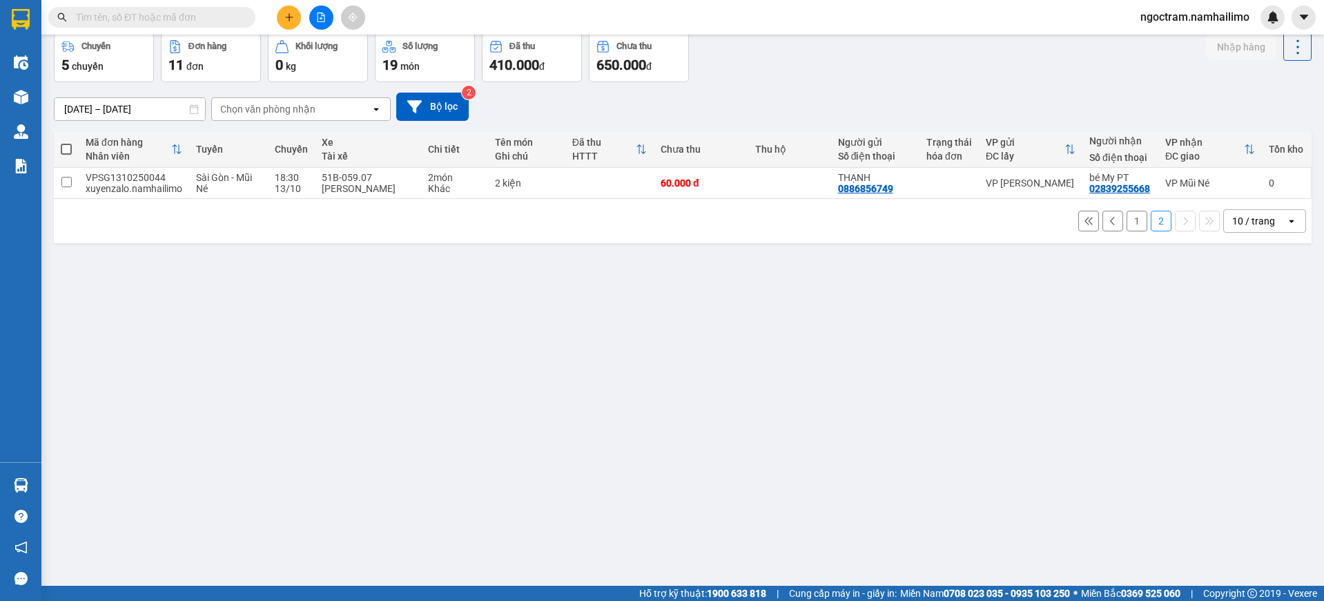
click at [1127, 219] on button "1" at bounding box center [1137, 221] width 21 height 21
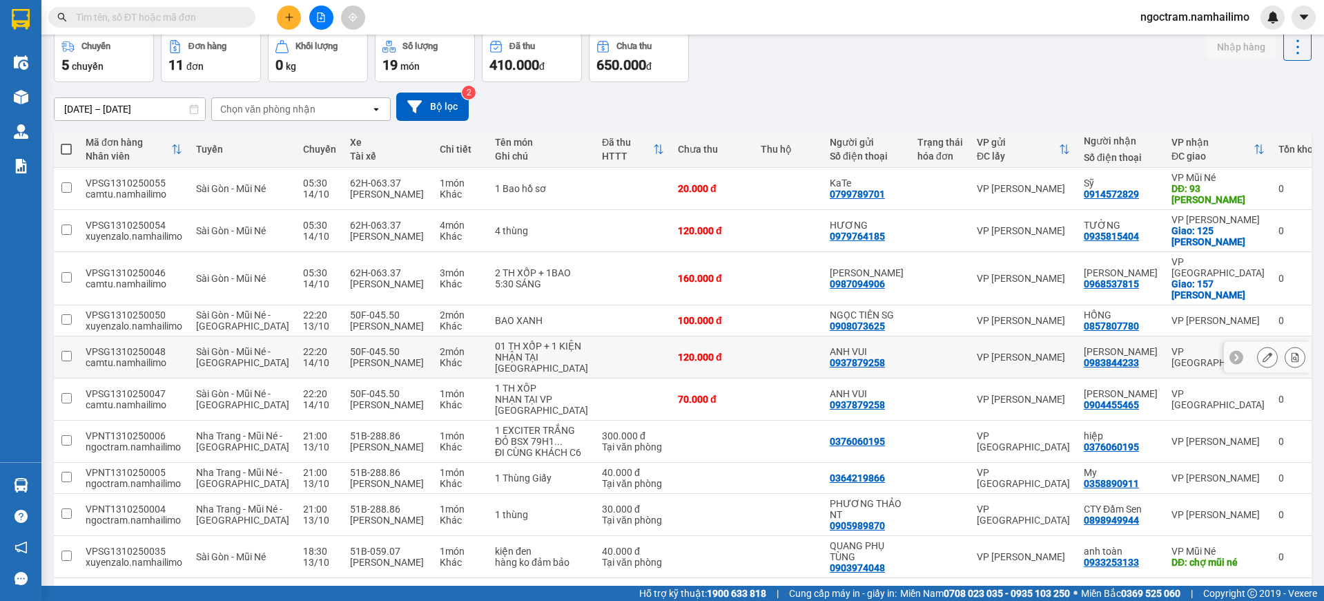
click at [942, 362] on div at bounding box center [941, 356] width 46 height 11
checkbox input "true"
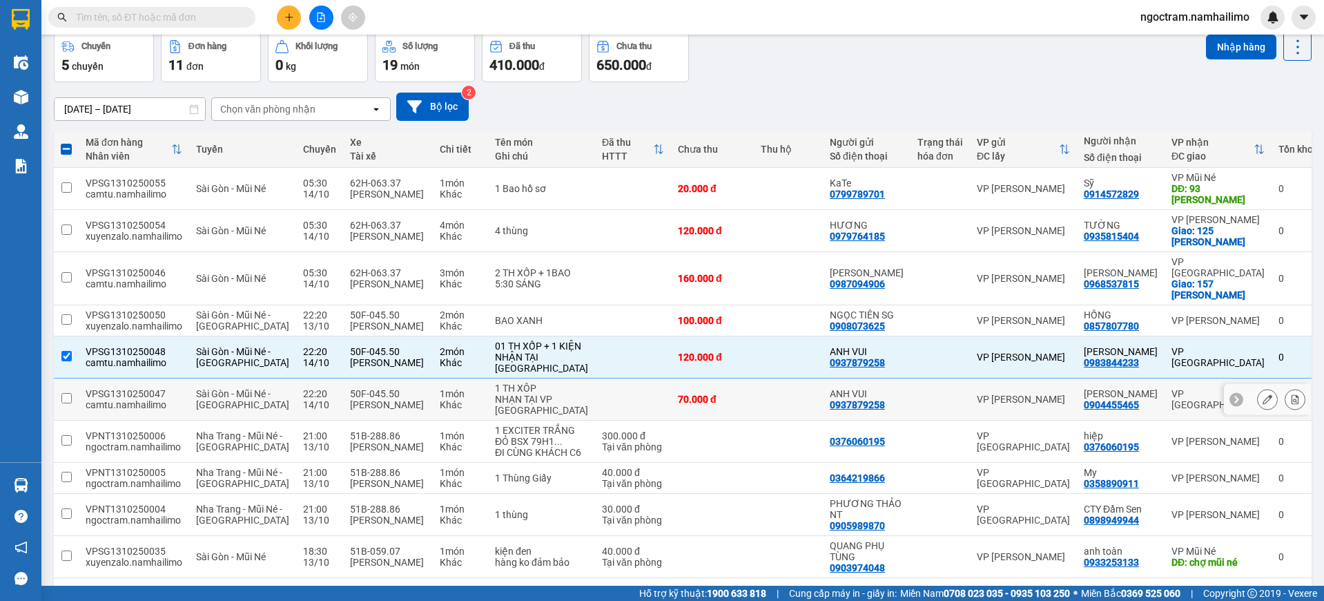
click at [921, 405] on div at bounding box center [941, 399] width 46 height 11
checkbox input "true"
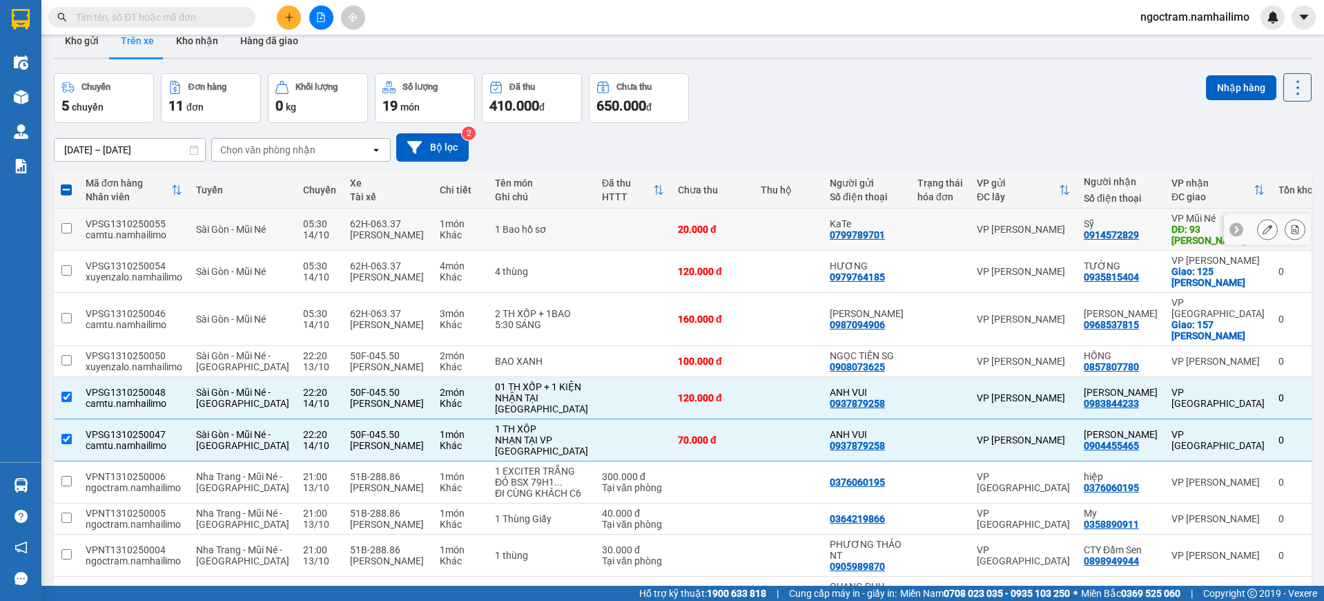
scroll to position [0, 0]
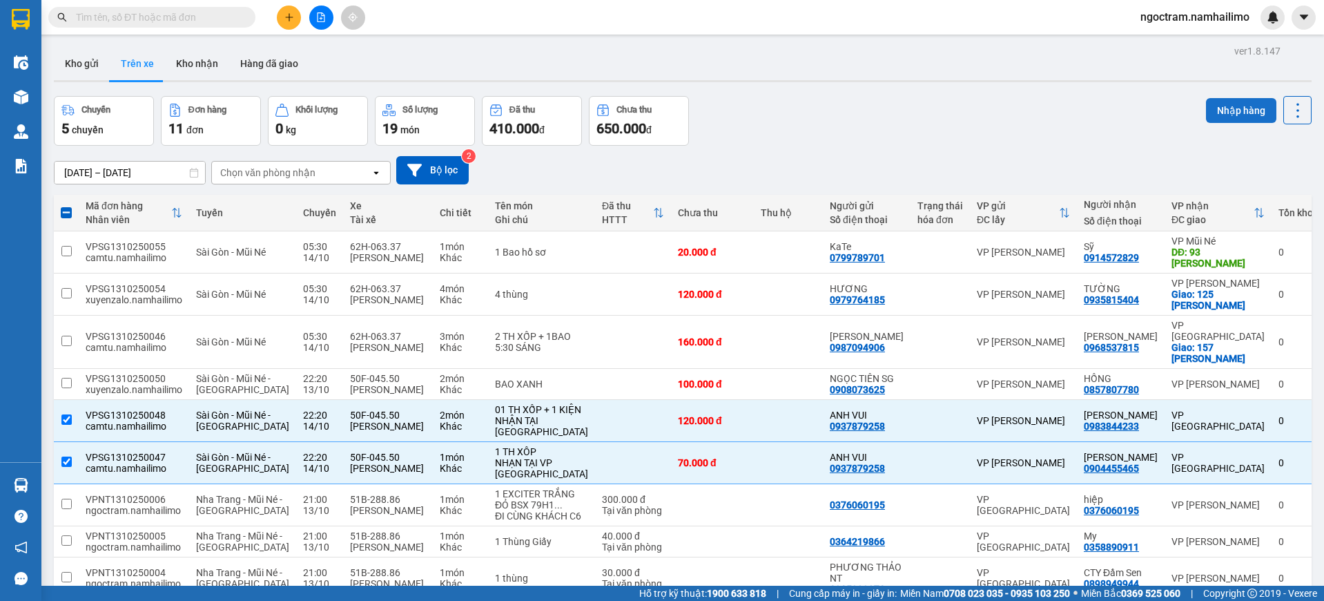
click at [1214, 115] on button "Nhập hàng" at bounding box center [1241, 110] width 70 height 25
checkbox input "false"
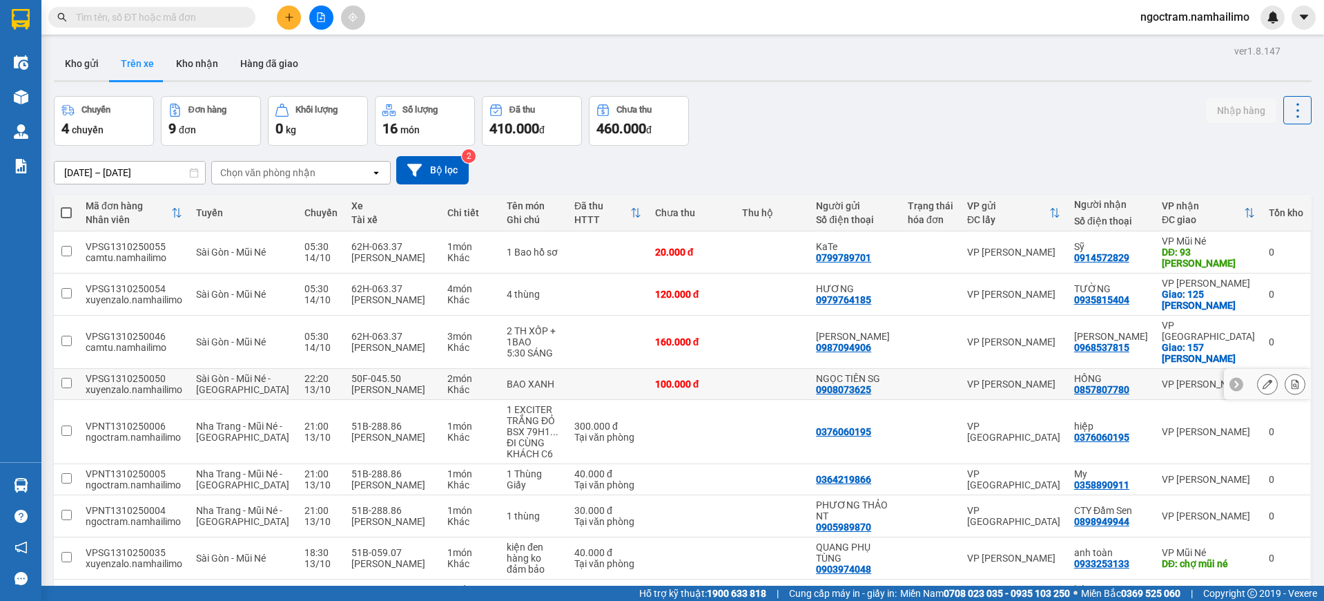
click at [936, 378] on div at bounding box center [931, 383] width 46 height 11
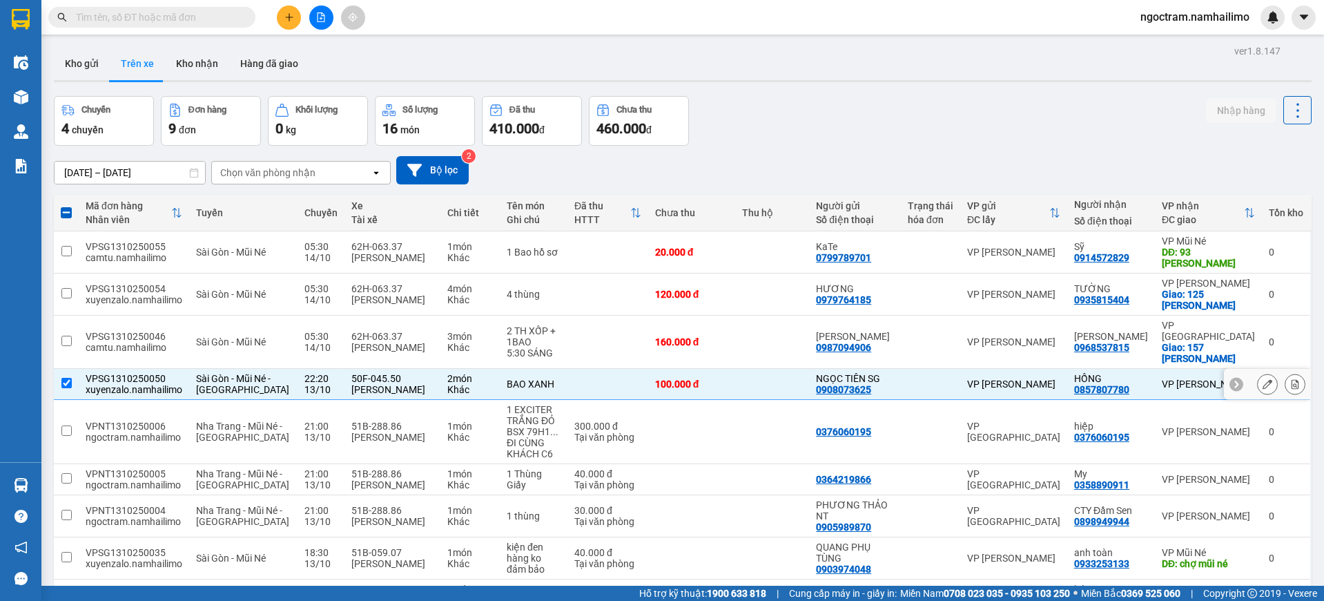
click at [929, 393] on td at bounding box center [930, 384] width 59 height 31
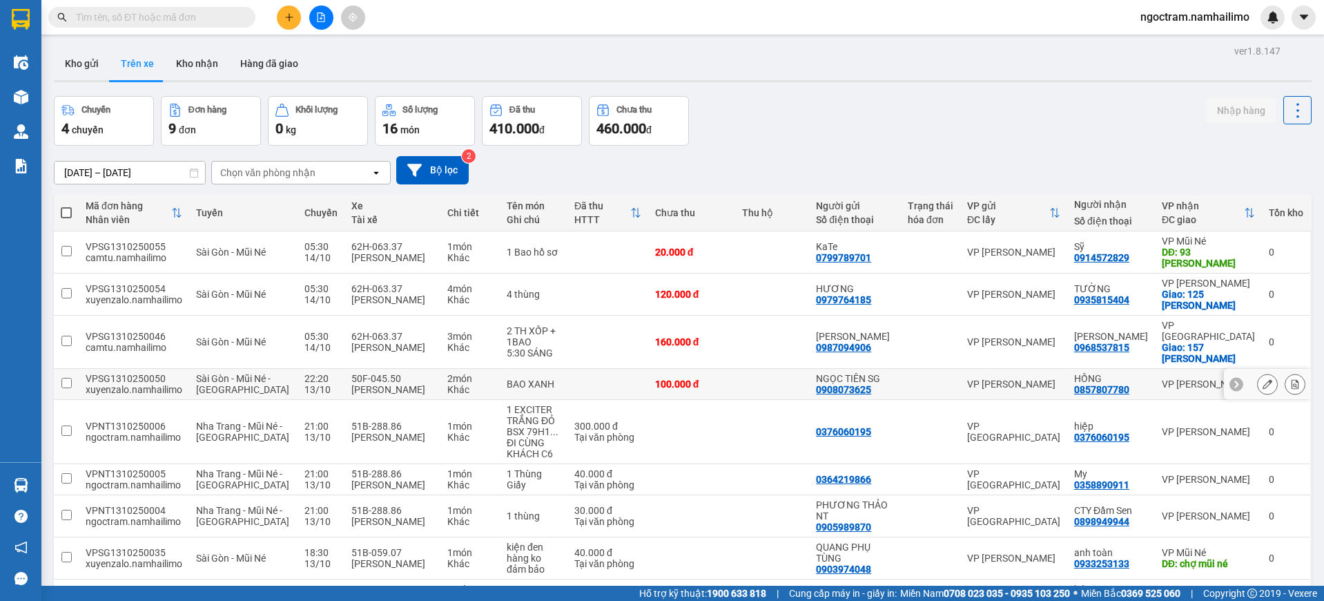
click at [931, 384] on td at bounding box center [930, 384] width 59 height 31
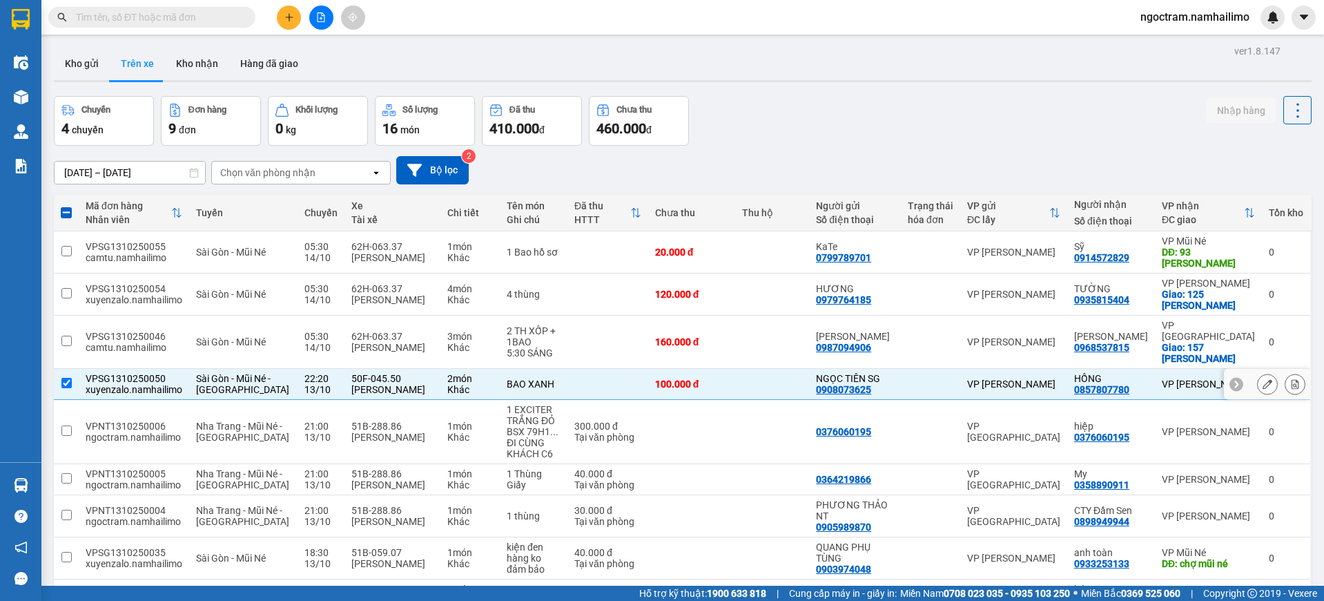
click at [965, 373] on td "VP [PERSON_NAME]" at bounding box center [1013, 384] width 107 height 31
checkbox input "false"
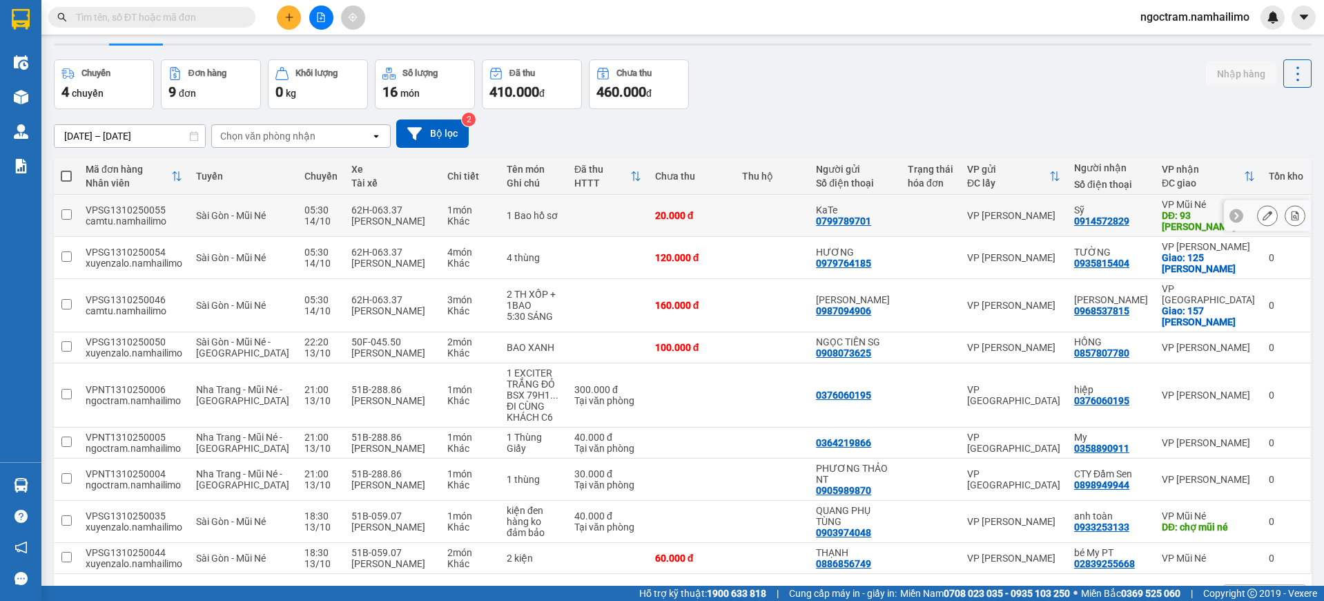
scroll to position [6, 0]
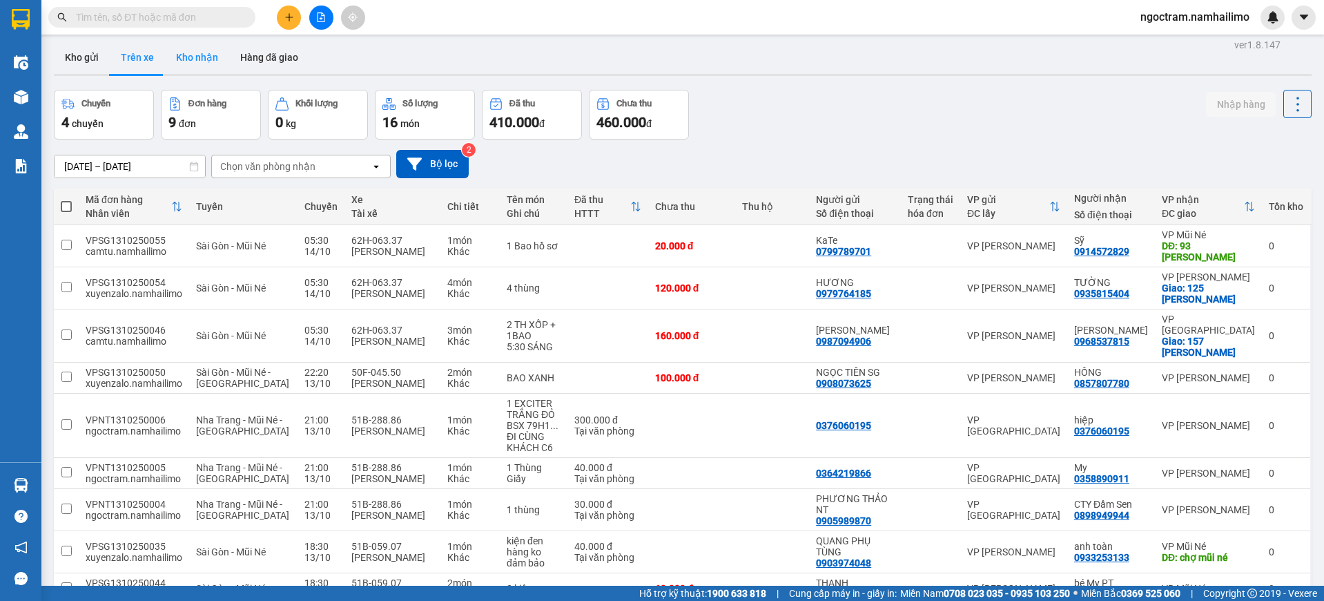
click at [200, 53] on button "Kho nhận" at bounding box center [197, 57] width 64 height 33
